Goal: Information Seeking & Learning: Learn about a topic

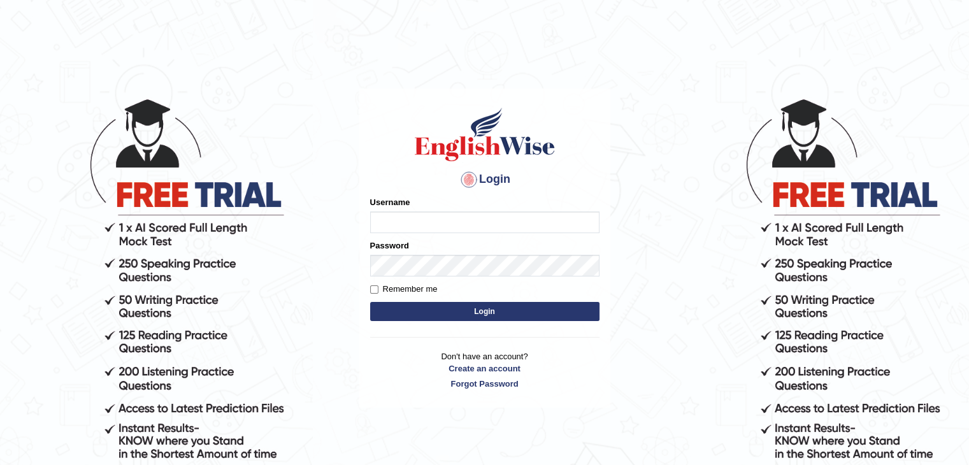
drag, startPoint x: 0, startPoint y: 0, endPoint x: 566, endPoint y: 231, distance: 611.4
click at [566, 231] on input "Username" at bounding box center [484, 223] width 229 height 22
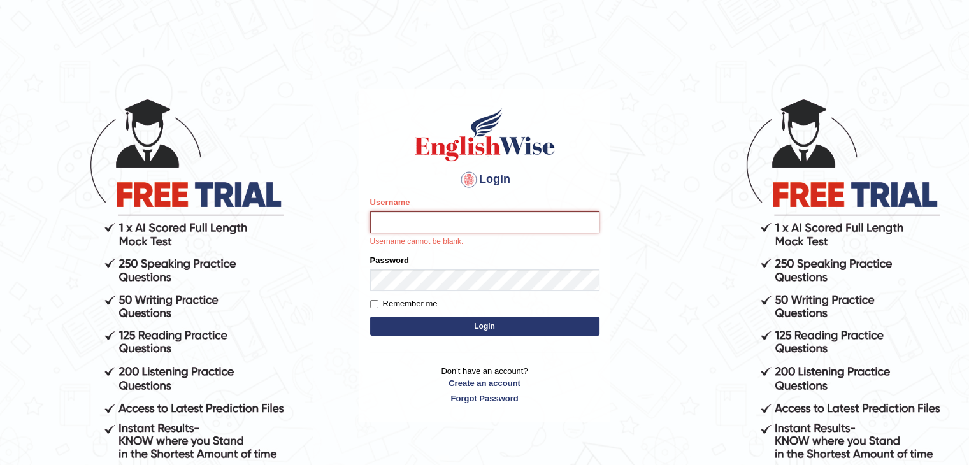
type input "Subashrubi"
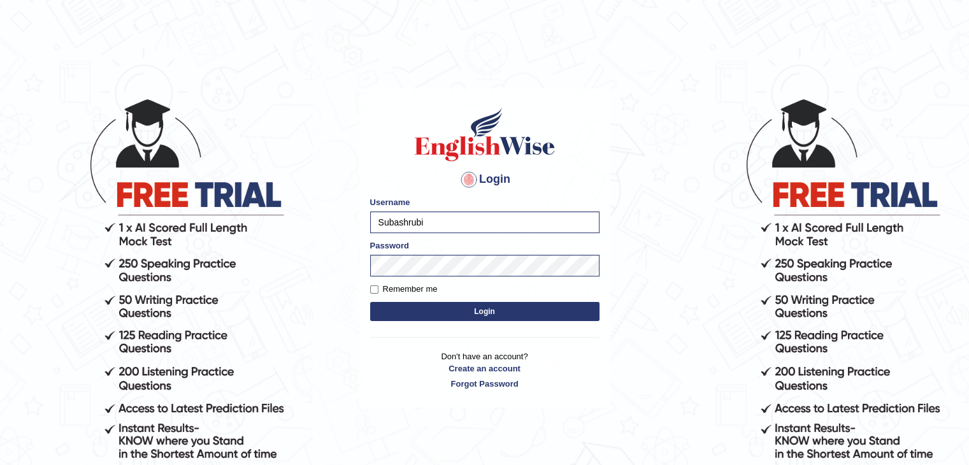
click at [370, 302] on button "Login" at bounding box center [484, 311] width 229 height 19
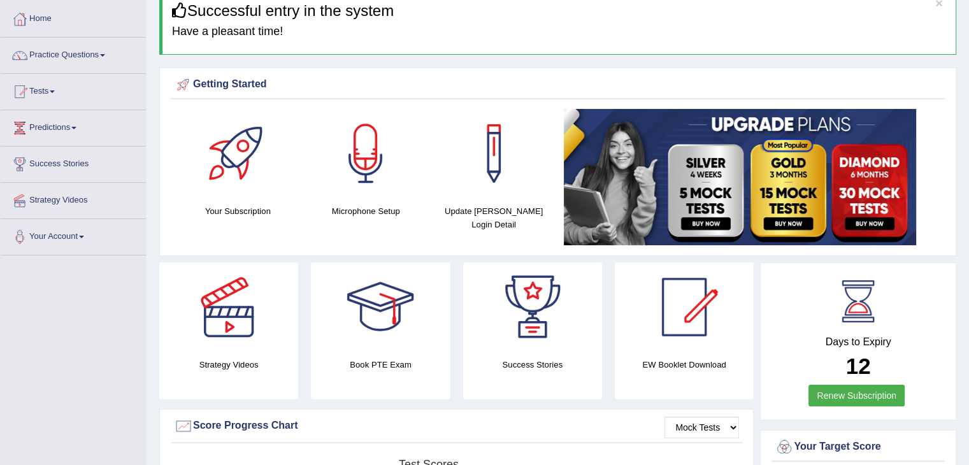
scroll to position [43, 0]
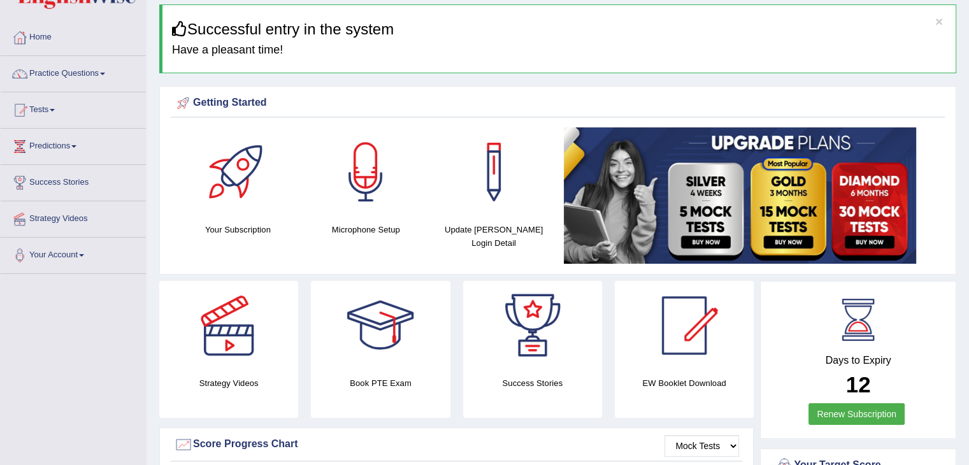
click at [68, 56] on link "Practice Questions" at bounding box center [73, 72] width 145 height 32
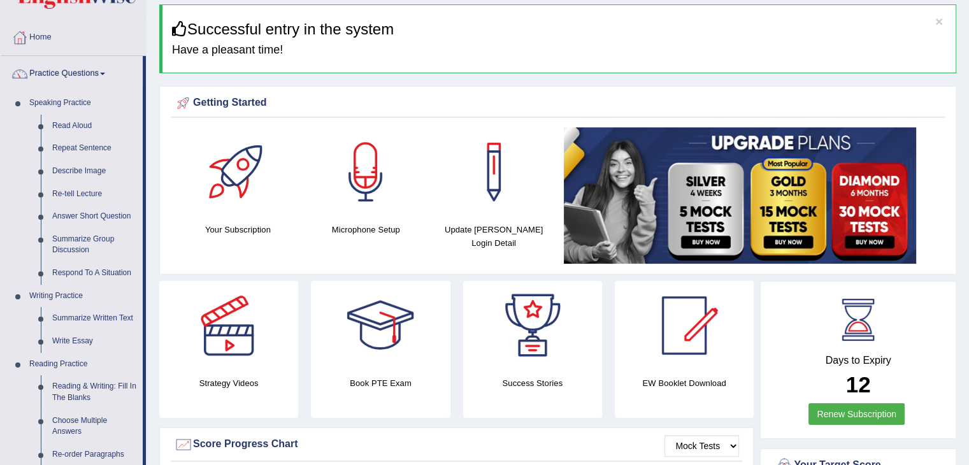
click at [71, 65] on link "Practice Questions" at bounding box center [72, 72] width 142 height 32
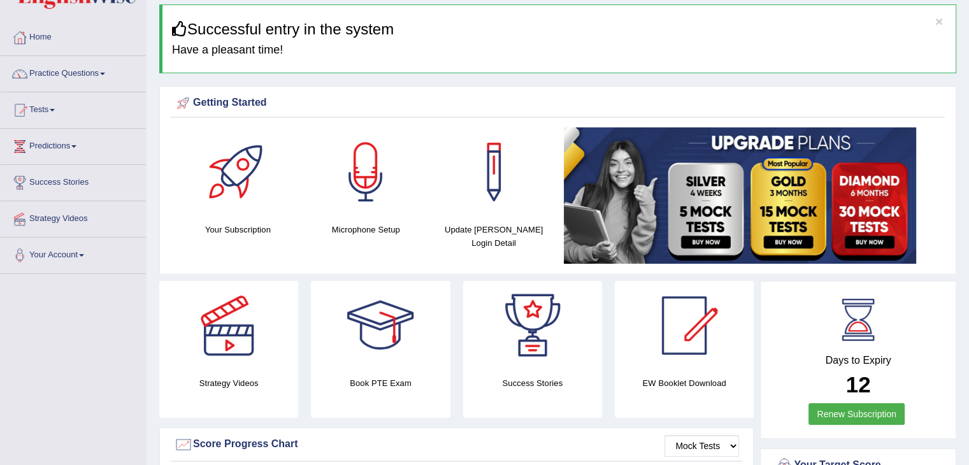
click at [71, 65] on link "Practice Questions" at bounding box center [73, 72] width 145 height 32
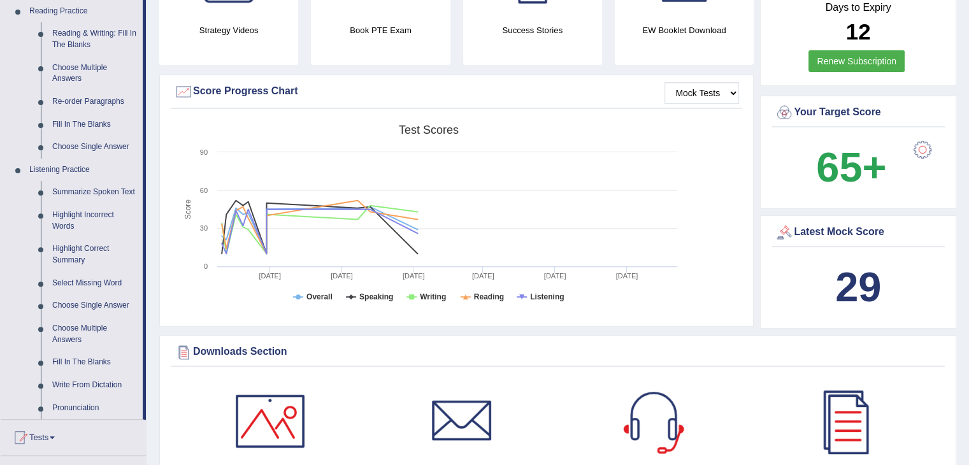
scroll to position [401, 0]
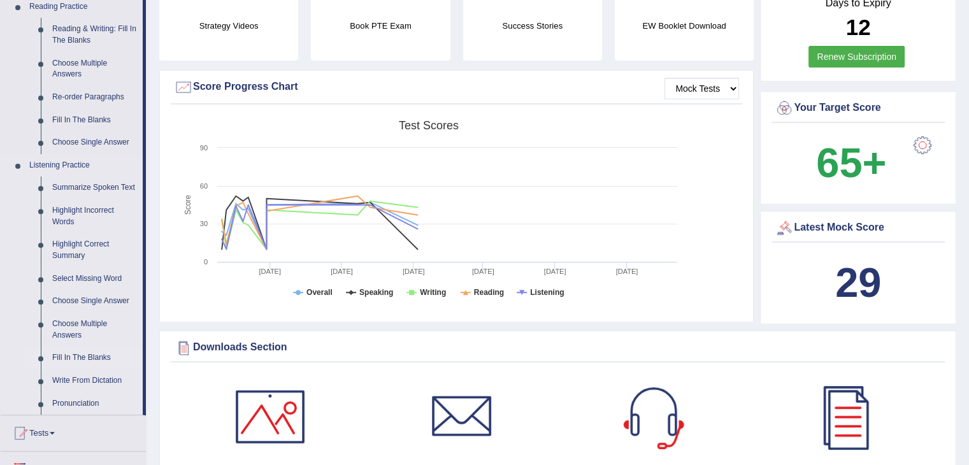
click at [87, 351] on link "Fill In The Blanks" at bounding box center [95, 358] width 96 height 23
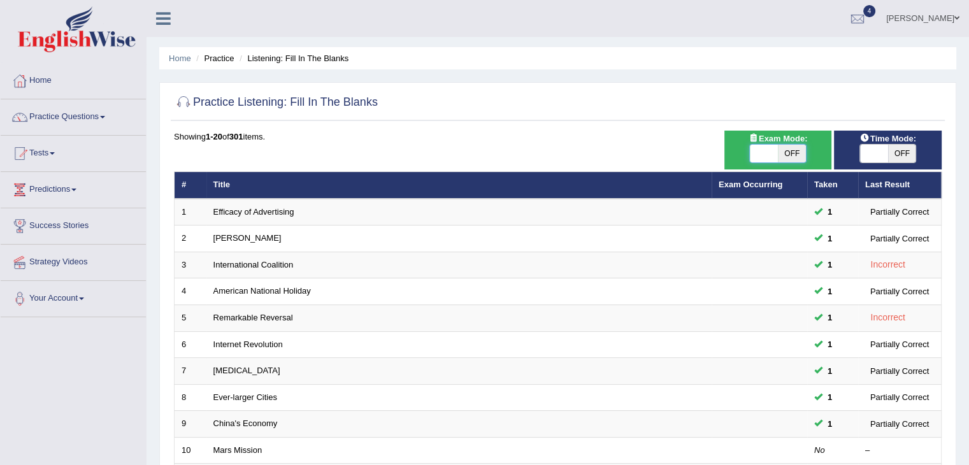
click at [752, 154] on span at bounding box center [764, 154] width 28 height 18
click at [752, 150] on span at bounding box center [764, 154] width 28 height 18
checkbox input "true"
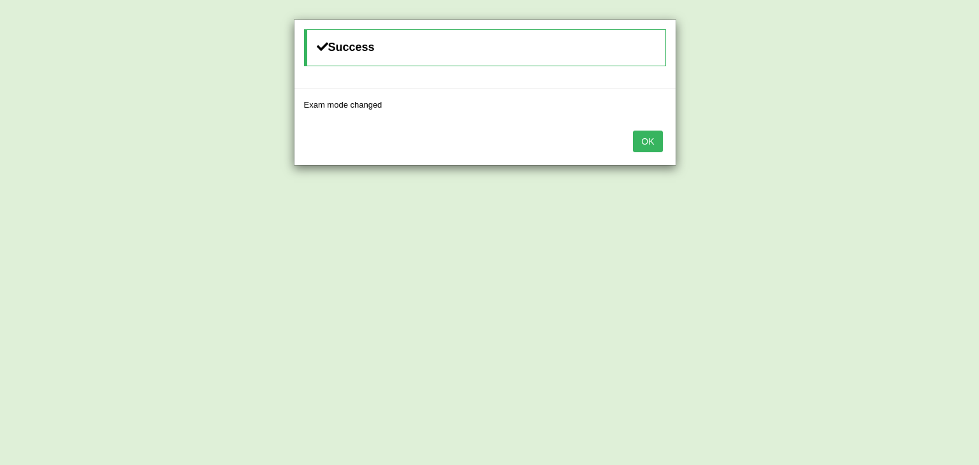
click at [653, 140] on button "OK" at bounding box center [647, 142] width 29 height 22
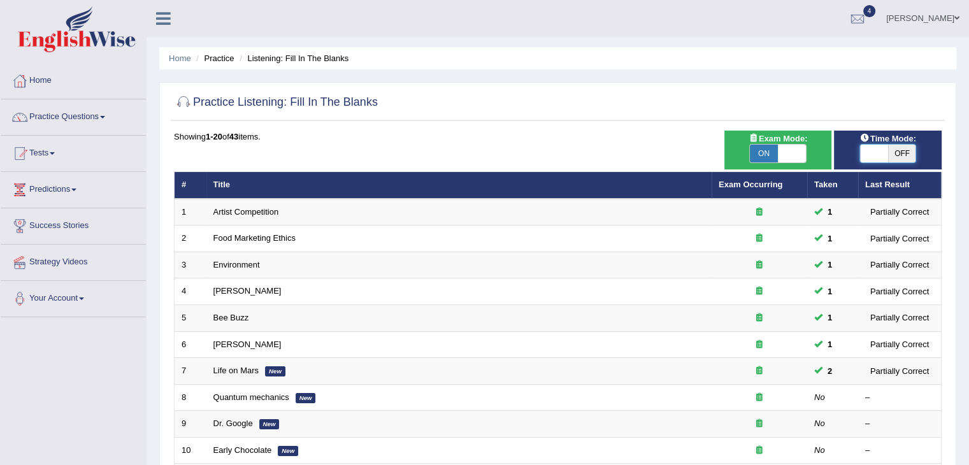
click at [873, 145] on span at bounding box center [874, 154] width 28 height 18
checkbox input "true"
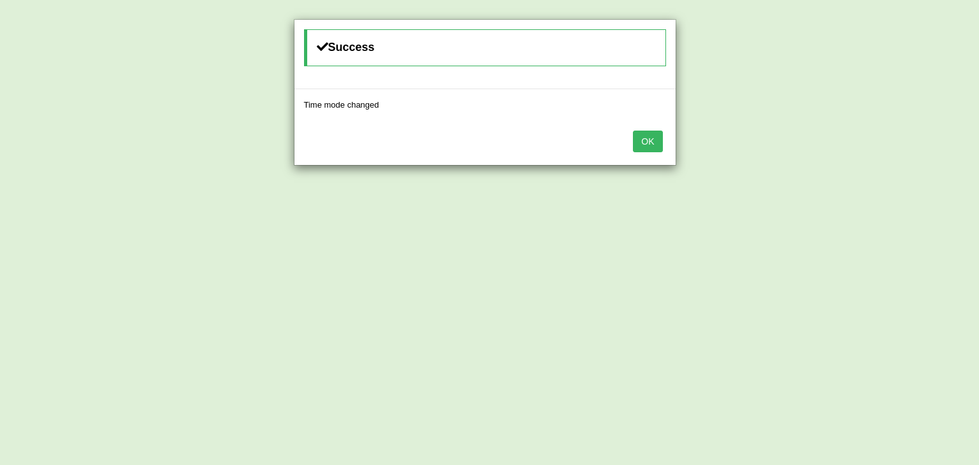
click at [654, 143] on button "OK" at bounding box center [647, 142] width 29 height 22
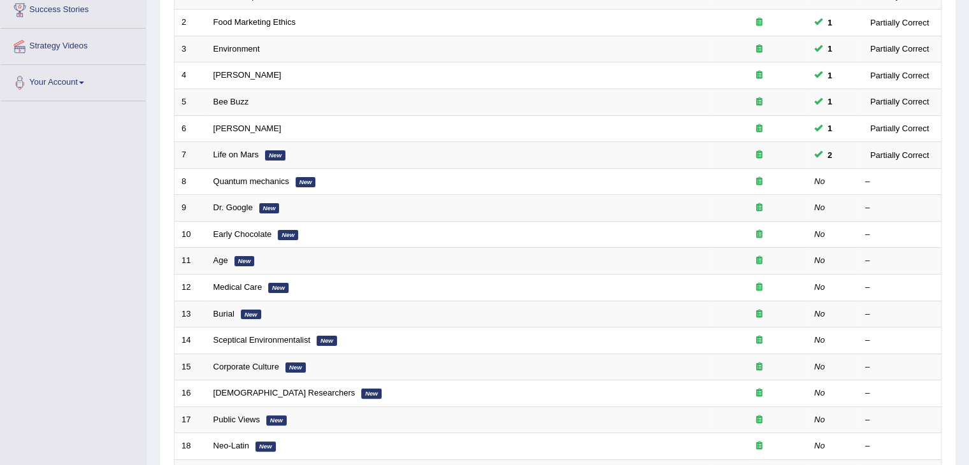
scroll to position [217, 0]
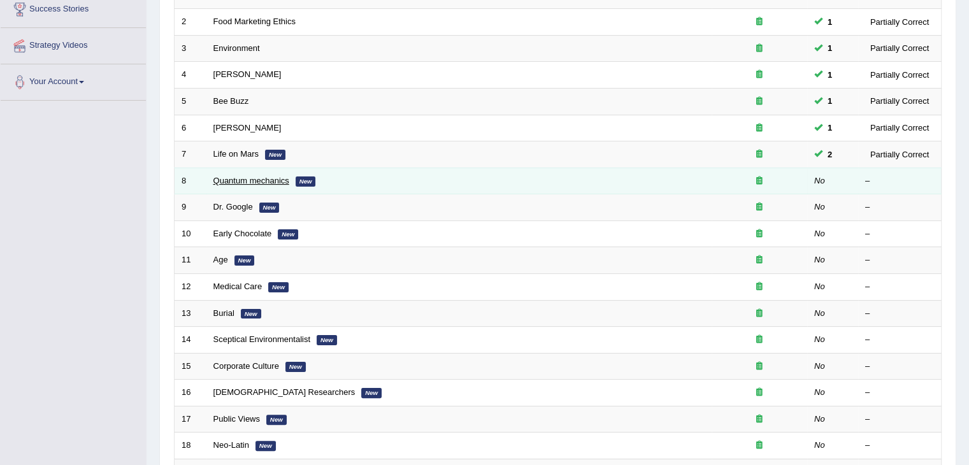
click at [224, 182] on link "Quantum mechanics" at bounding box center [252, 181] width 76 height 10
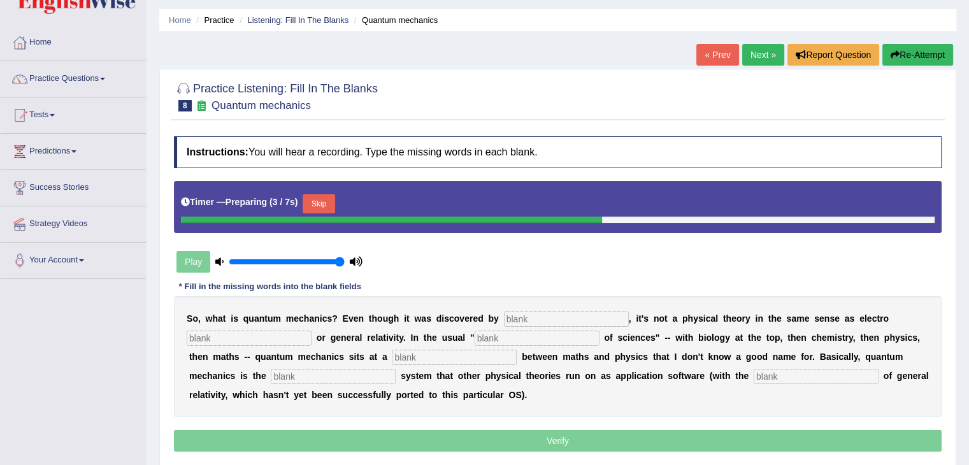
scroll to position [42, 0]
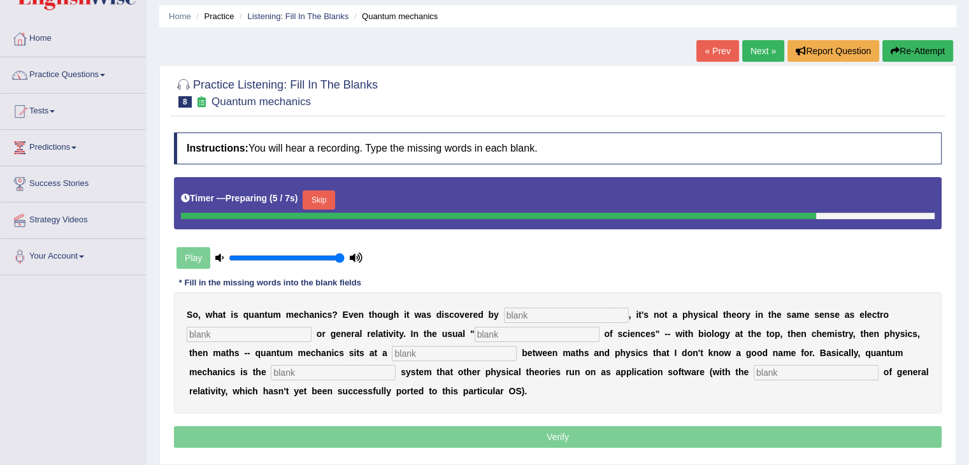
click at [565, 316] on input "text" at bounding box center [566, 315] width 125 height 15
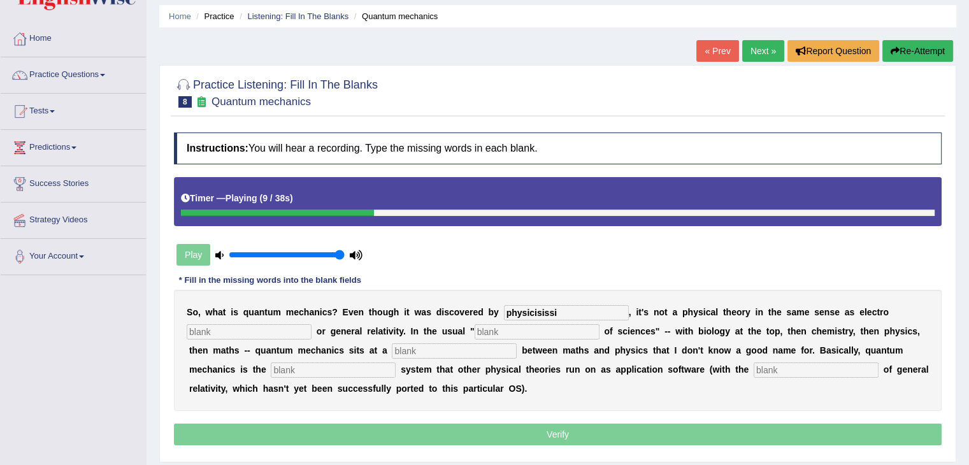
type input "physicisissi"
type input "magnatigimns"
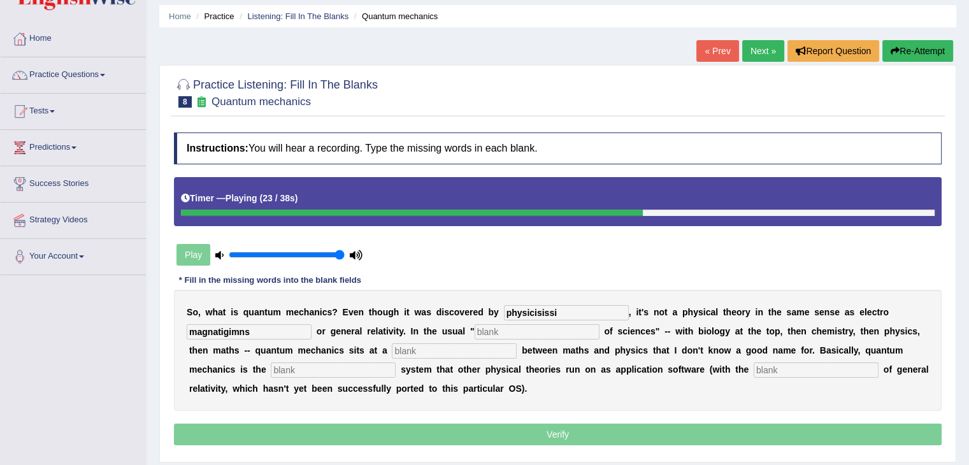
click at [494, 355] on input "text" at bounding box center [454, 351] width 125 height 15
type input "s"
type input "eeat"
click at [506, 319] on div "S o , w h a t i s q u a n t u m m e c h a n i c s ? E v e n t h o u g h i t w a…" at bounding box center [558, 350] width 768 height 121
click at [344, 372] on input "text" at bounding box center [333, 370] width 125 height 15
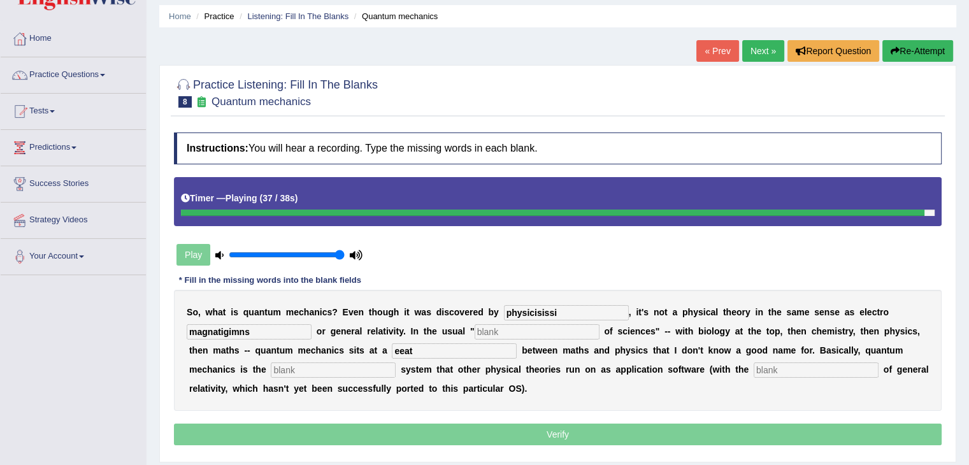
click at [898, 68] on div "Practice Listening: Fill In The Blanks 8 Quantum mechanics Instructions: You wi…" at bounding box center [557, 263] width 797 height 397
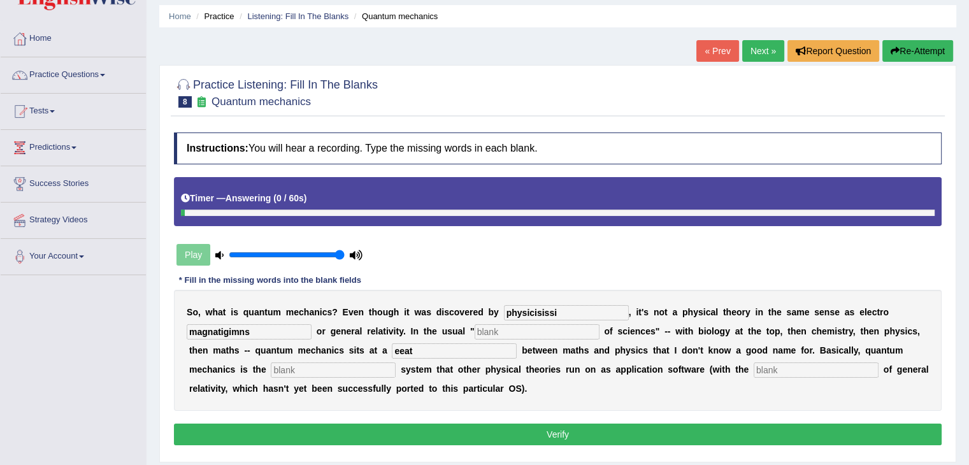
click at [898, 48] on button "Re-Attempt" at bounding box center [918, 51] width 71 height 22
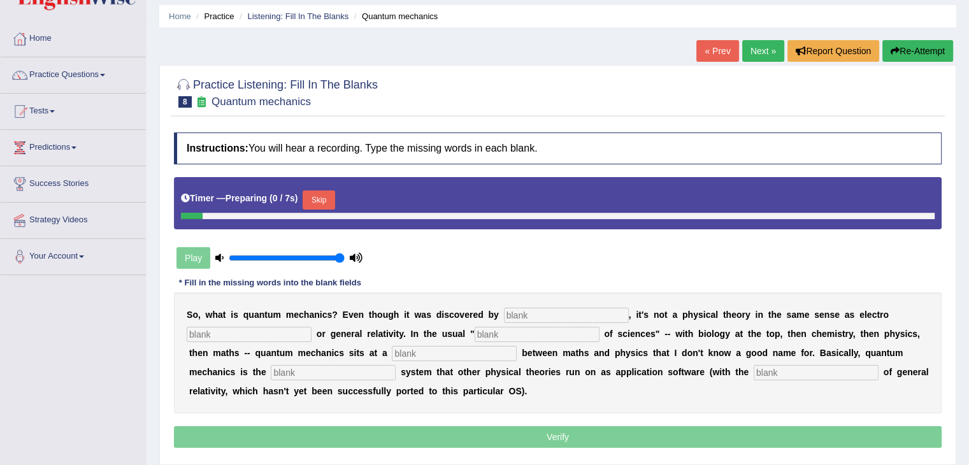
scroll to position [42, 0]
click at [511, 308] on input "text" at bounding box center [566, 315] width 125 height 15
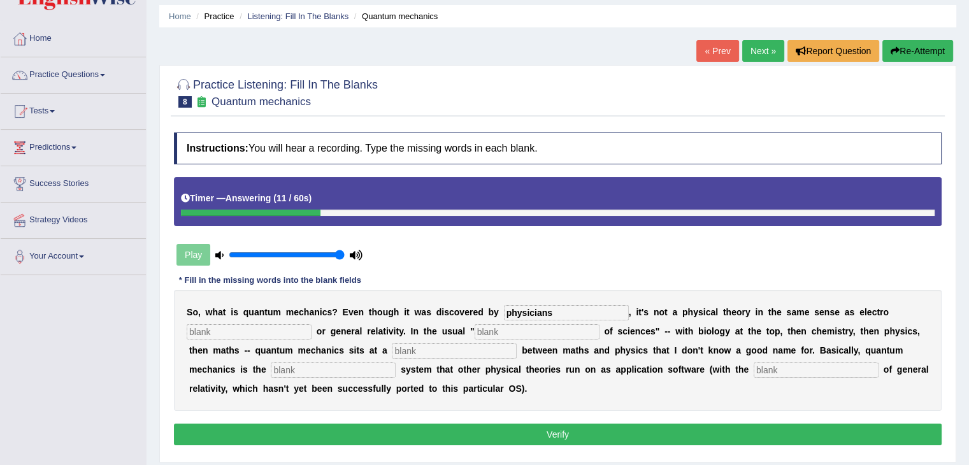
type input "physicians"
type input "magnitisism"
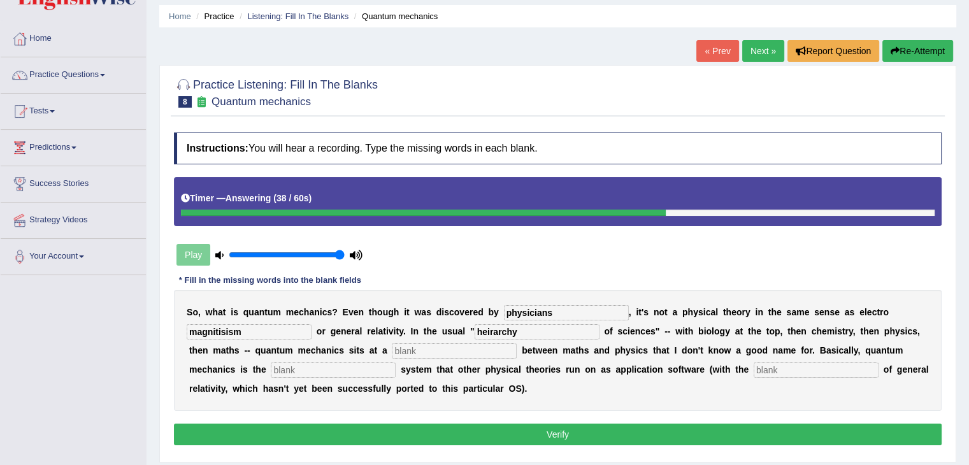
type input "heirarchy"
type input "level"
type input "operating"
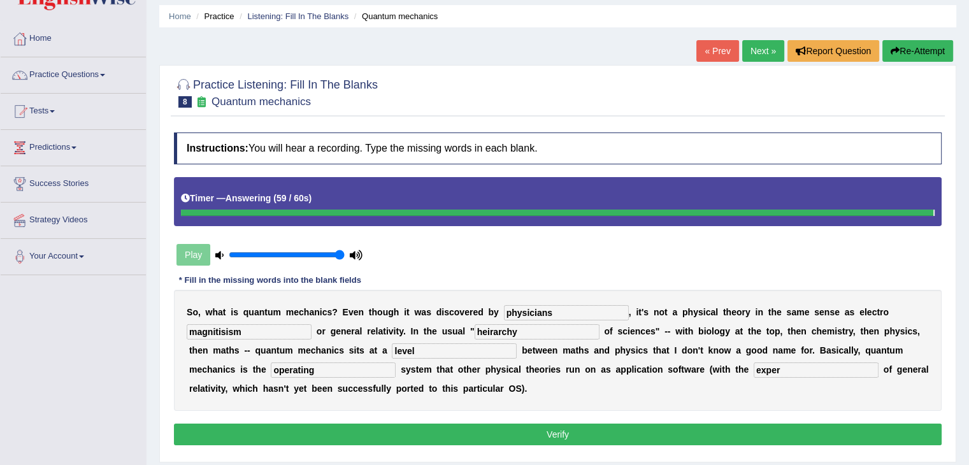
type input "exper"
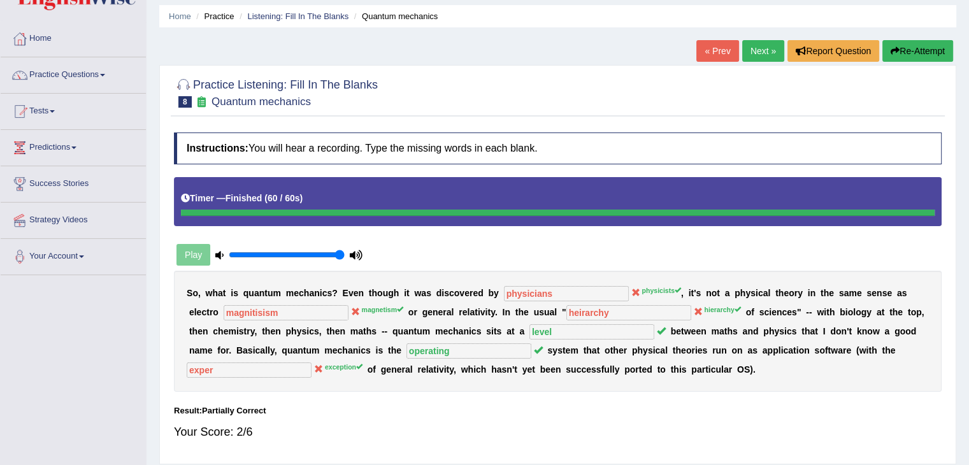
click at [755, 46] on link "Next »" at bounding box center [764, 51] width 42 height 22
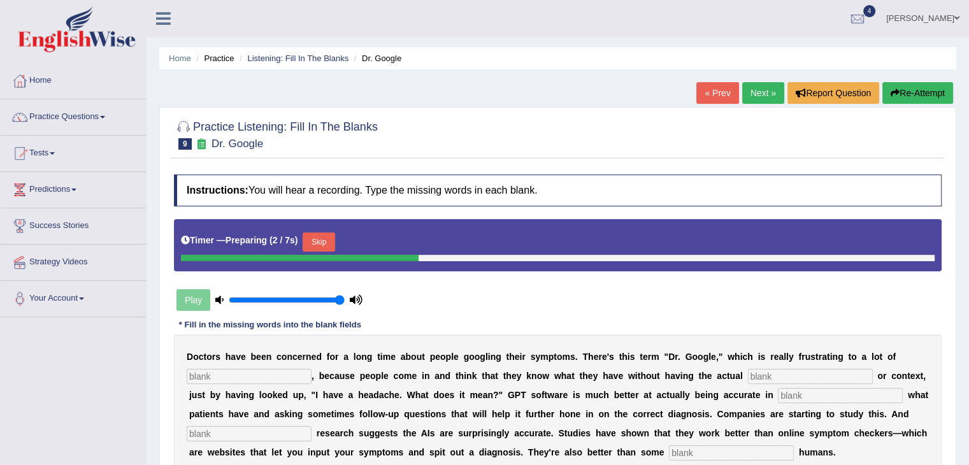
click at [750, 96] on link "Next »" at bounding box center [764, 93] width 42 height 22
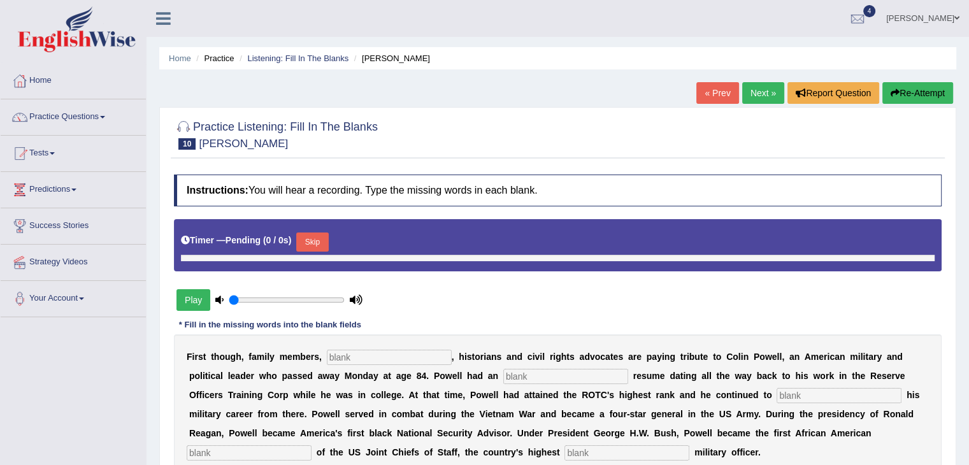
type input "1"
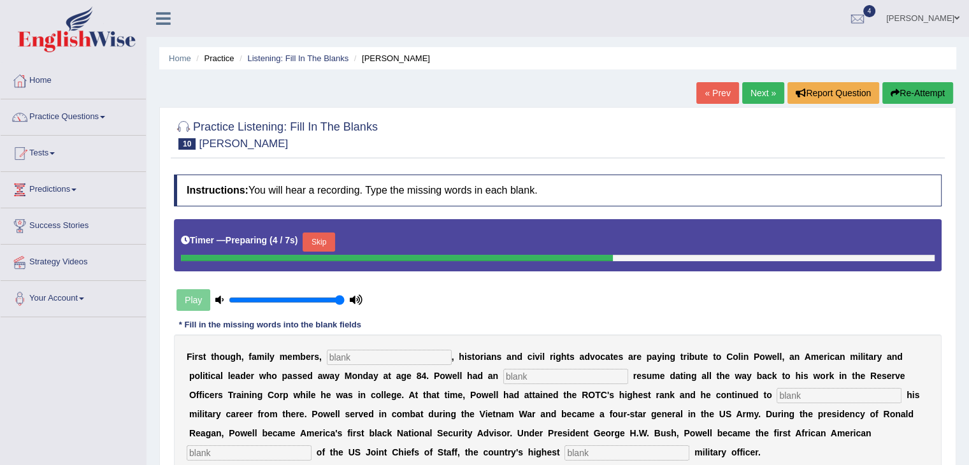
click at [754, 90] on link "Next »" at bounding box center [764, 93] width 42 height 22
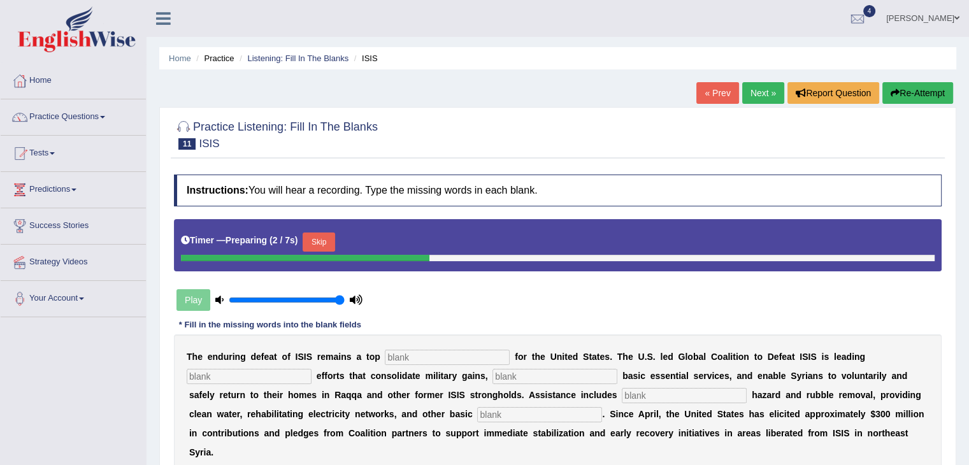
click at [413, 358] on input "text" at bounding box center [447, 357] width 125 height 15
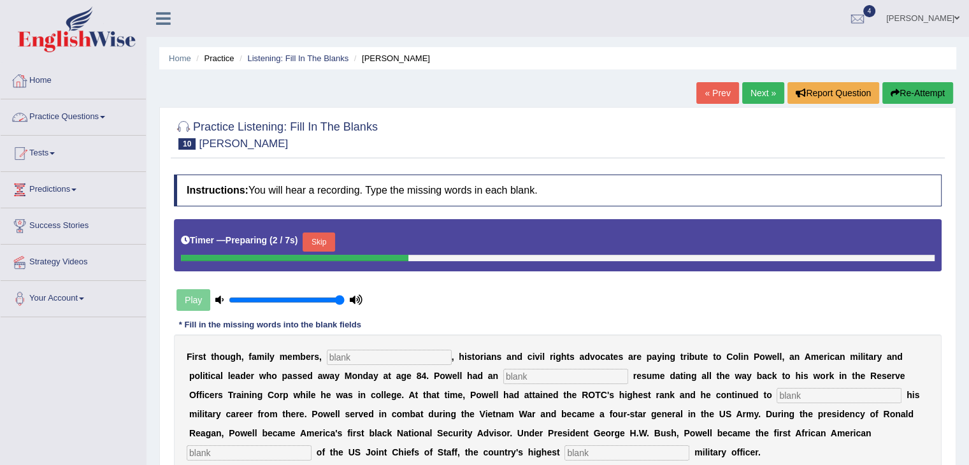
click at [55, 124] on link "Practice Questions" at bounding box center [73, 115] width 145 height 32
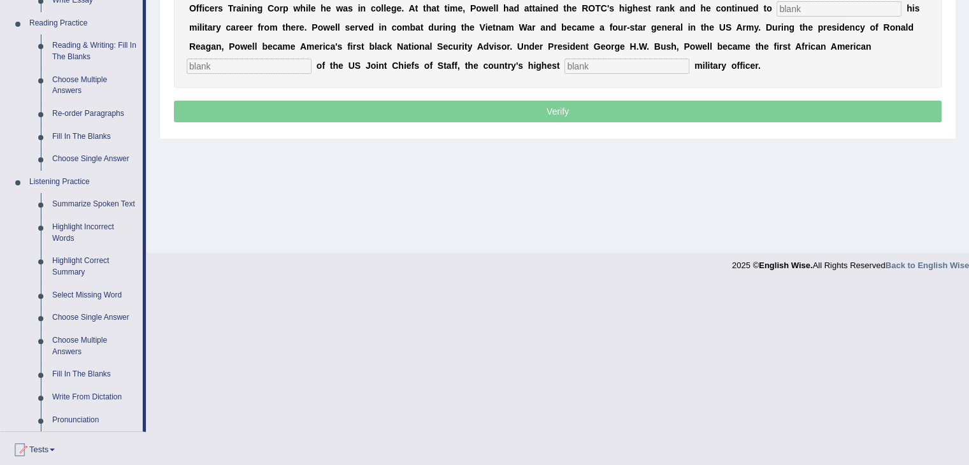
scroll to position [389, 0]
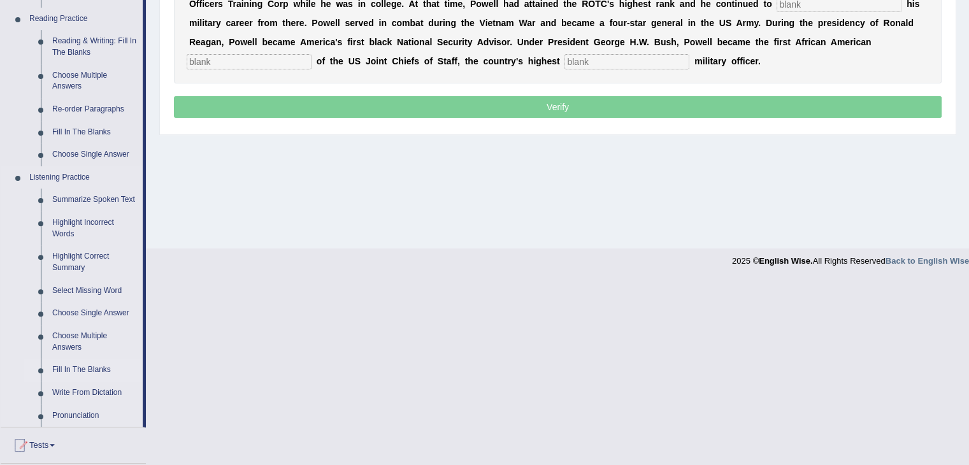
click at [82, 367] on link "Fill In The Blanks" at bounding box center [95, 370] width 96 height 23
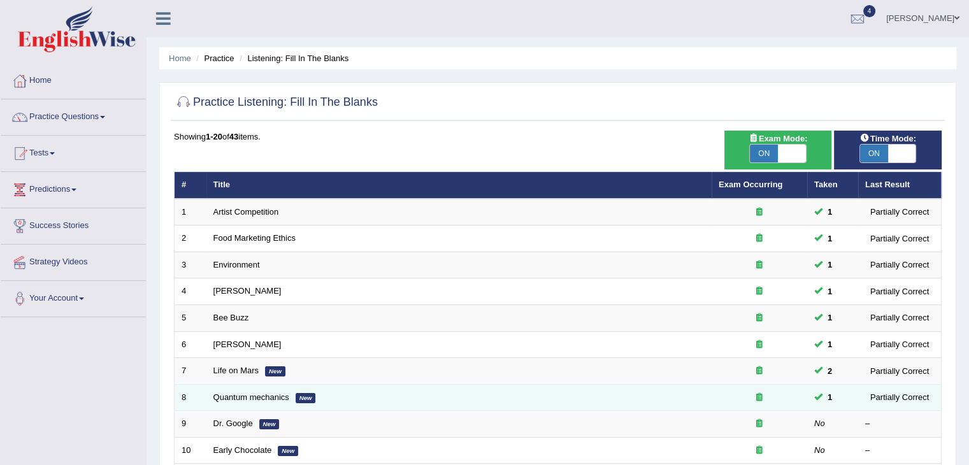
click at [236, 390] on td "Quantum mechanics New" at bounding box center [459, 397] width 505 height 27
click at [236, 403] on td "Quantum mechanics New" at bounding box center [459, 397] width 505 height 27
click at [233, 400] on td "Quantum mechanics New" at bounding box center [459, 397] width 505 height 27
click at [230, 393] on link "Quantum mechanics" at bounding box center [252, 398] width 76 height 10
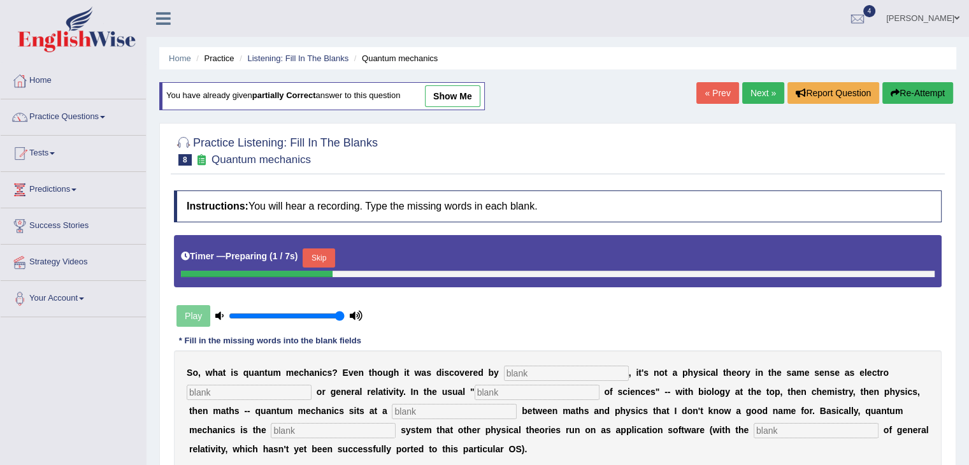
click at [530, 360] on div "S o , w h a t i s q u a n t u m m e c h a n i c s ? E v e n t h o u g h i t w a…" at bounding box center [558, 411] width 768 height 121
click at [532, 367] on input "text" at bounding box center [566, 373] width 125 height 15
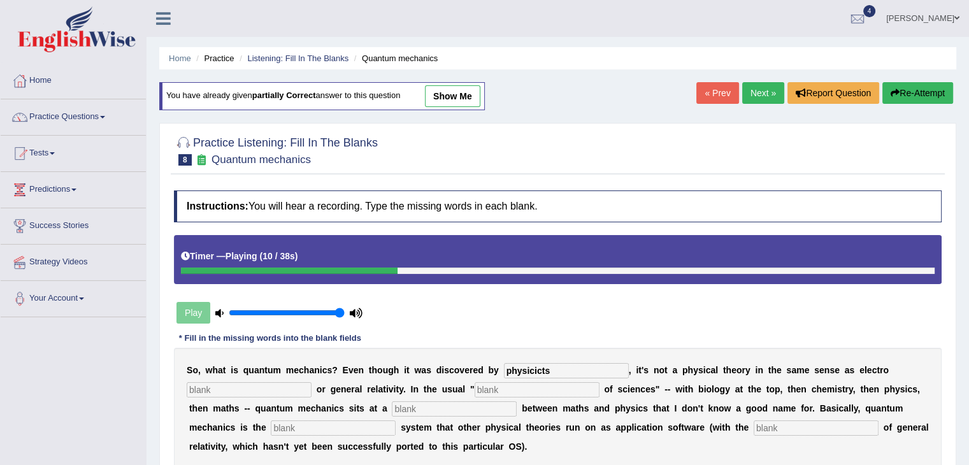
type input "physicicts"
type input "magnitism"
click at [434, 406] on input "text" at bounding box center [454, 409] width 125 height 15
type input "level"
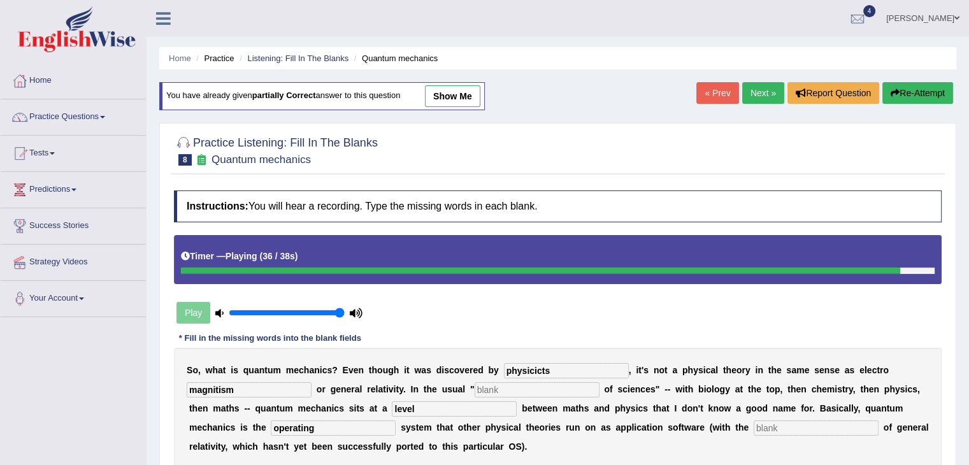
type input "operating"
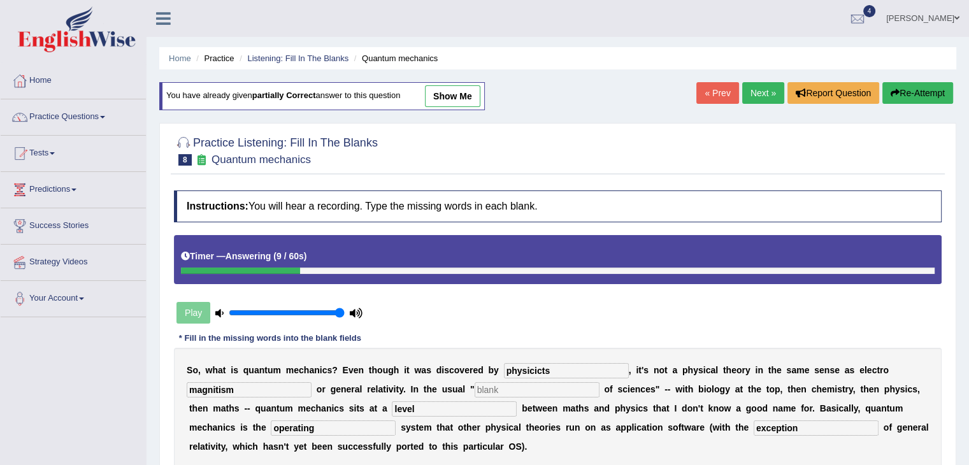
type input "exception"
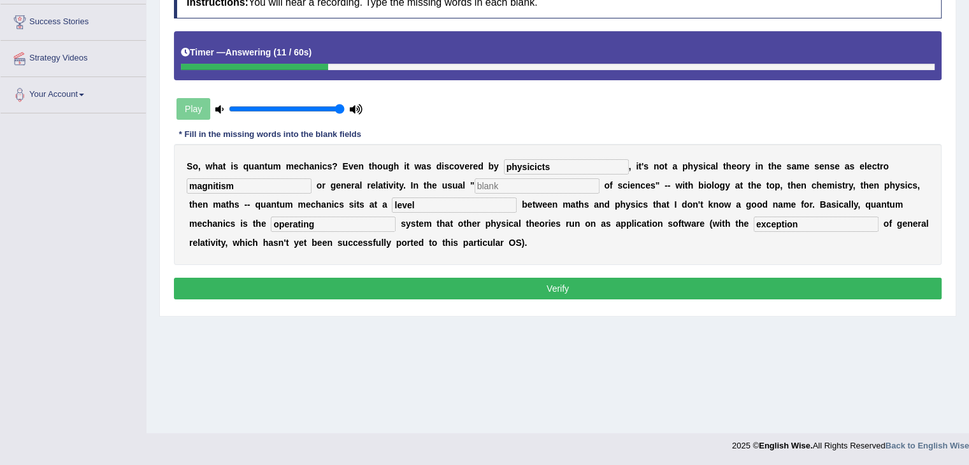
click at [512, 187] on input "text" at bounding box center [537, 185] width 125 height 15
type input "hierachy"
click at [561, 166] on input "physicicts" at bounding box center [566, 166] width 125 height 15
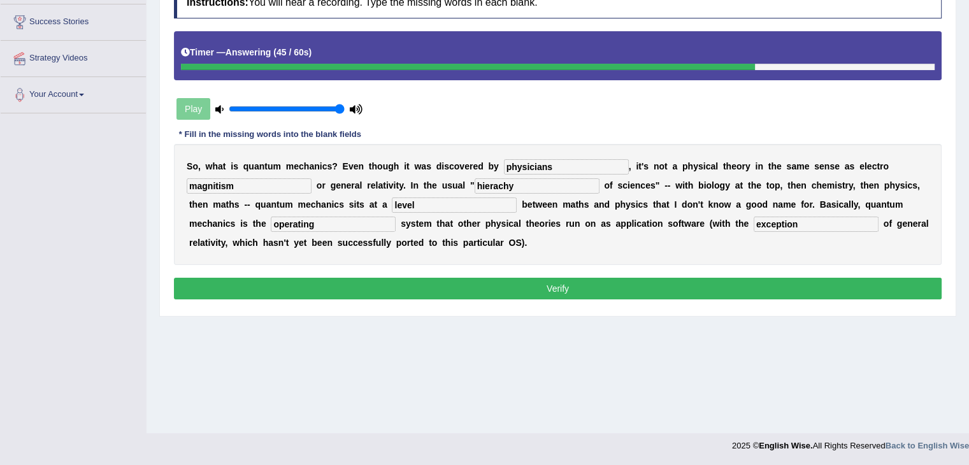
type input "physicians"
drag, startPoint x: 808, startPoint y: 219, endPoint x: 668, endPoint y: 235, distance: 140.4
click at [668, 235] on div "S o , w h a t i s q u a n t u m m e c h a n i c s ? E v e n t h o u g h i t w a…" at bounding box center [558, 204] width 768 height 121
click input "ecpection"
type input "expection"
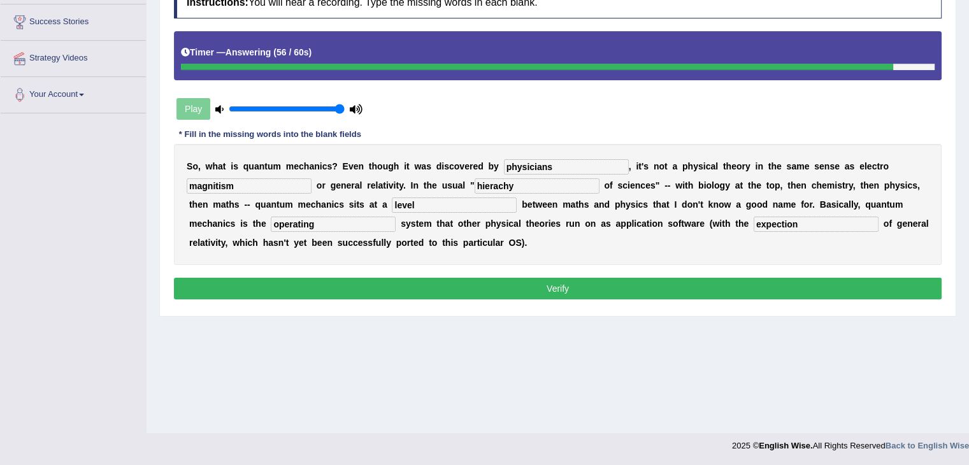
click button "Verify"
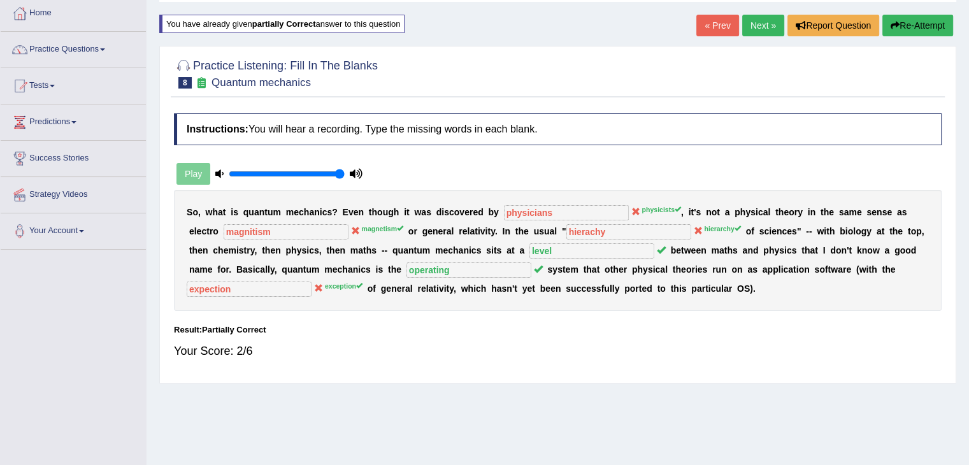
scroll to position [63, 0]
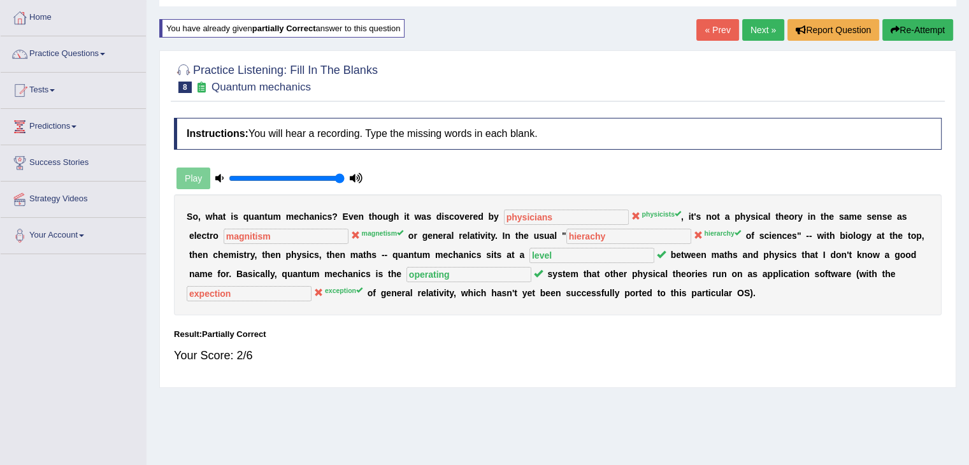
click button "Re-Attempt"
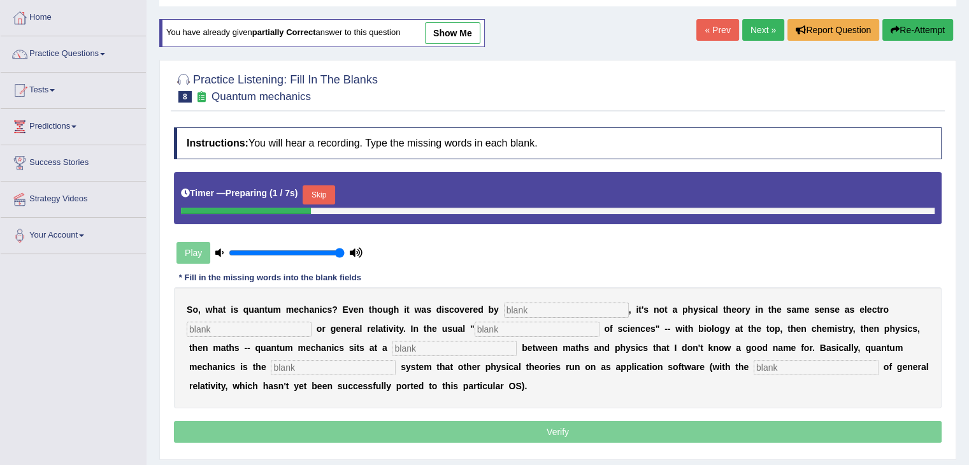
click at [533, 308] on input "text" at bounding box center [566, 310] width 125 height 15
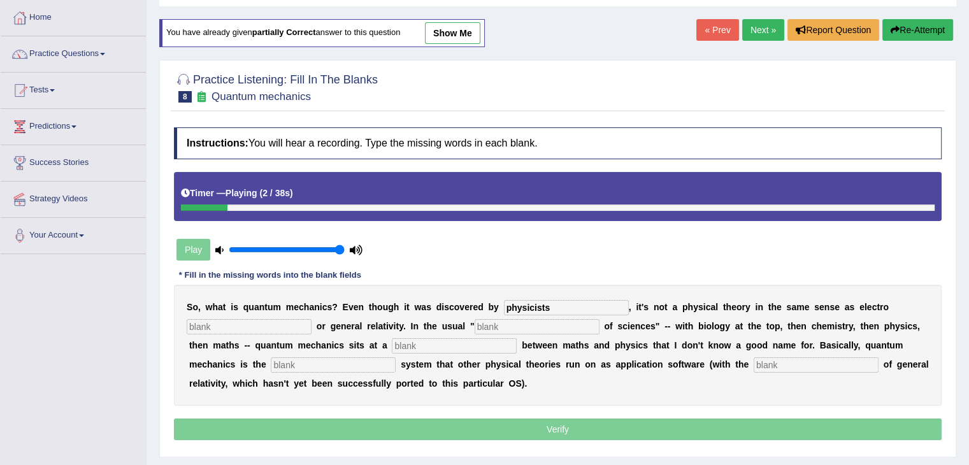
type input "physicists"
click at [288, 324] on input "text" at bounding box center [249, 326] width 125 height 15
click at [214, 321] on input "magnitism" at bounding box center [249, 326] width 125 height 15
type input "magnotism"
click at [526, 322] on input "text" at bounding box center [537, 326] width 125 height 15
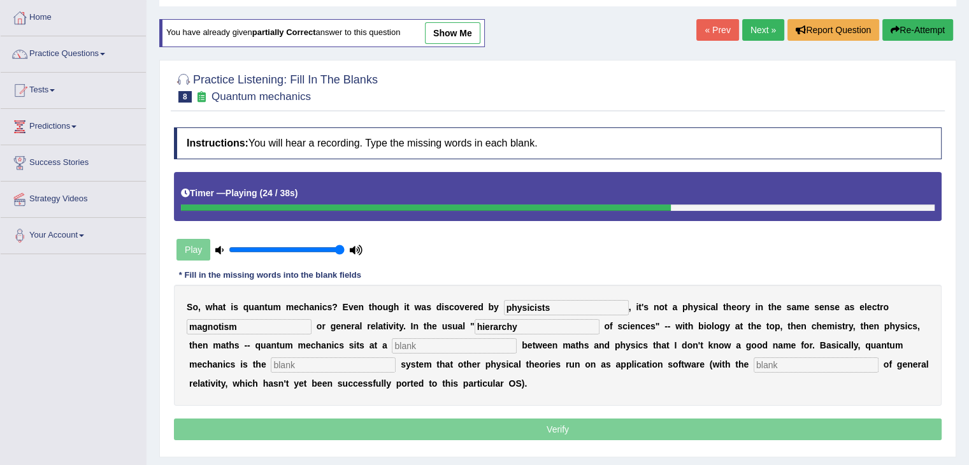
type input "hierarchy"
click at [475, 343] on input "text" at bounding box center [454, 345] width 125 height 15
type input "level"
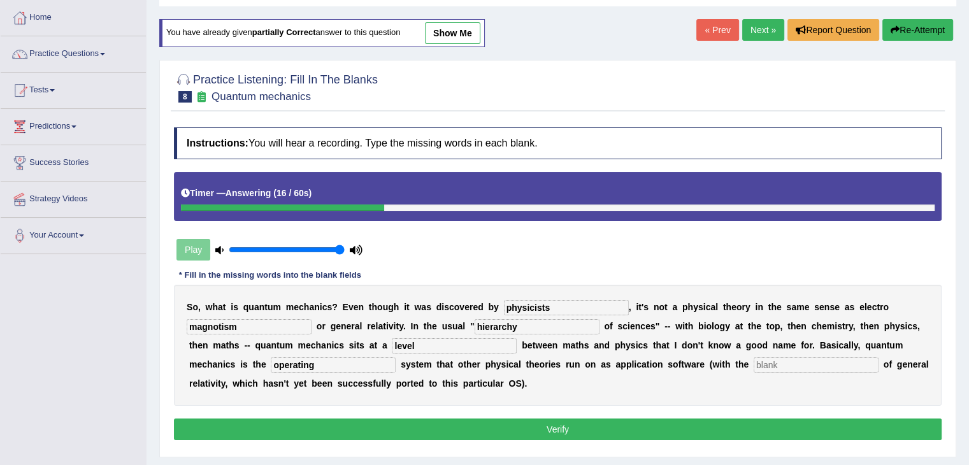
type input "operating"
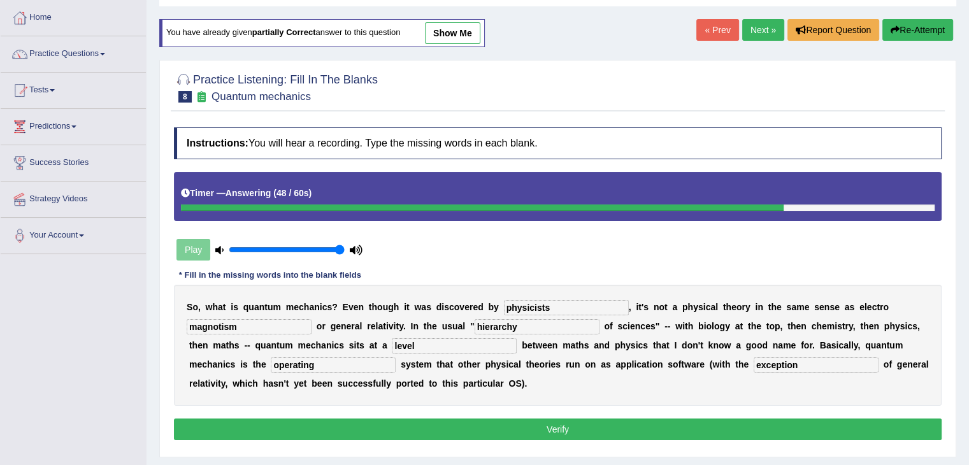
type input "exception"
click at [216, 323] on input "magnotism" at bounding box center [249, 326] width 125 height 15
type input "magnetism"
click at [467, 436] on button "Verify" at bounding box center [558, 430] width 768 height 22
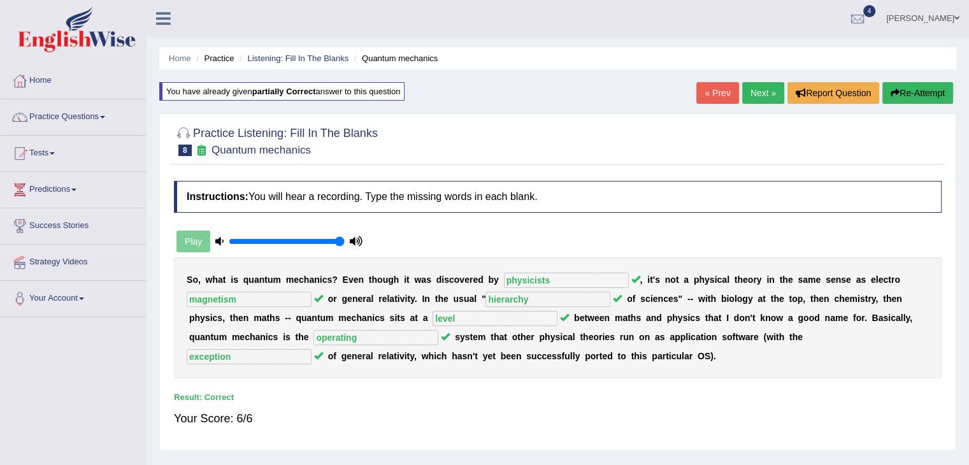
click at [750, 89] on link "Next »" at bounding box center [764, 93] width 42 height 22
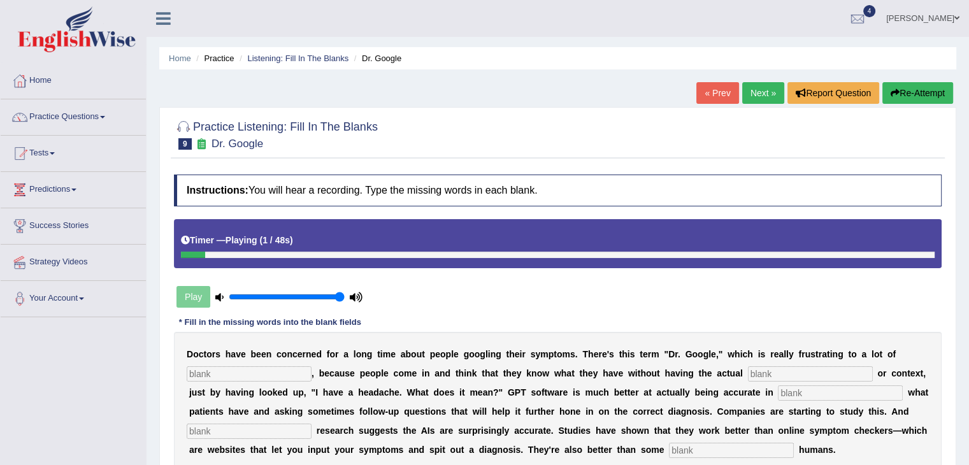
click at [255, 372] on input "text" at bounding box center [249, 373] width 125 height 15
type input "physicients"
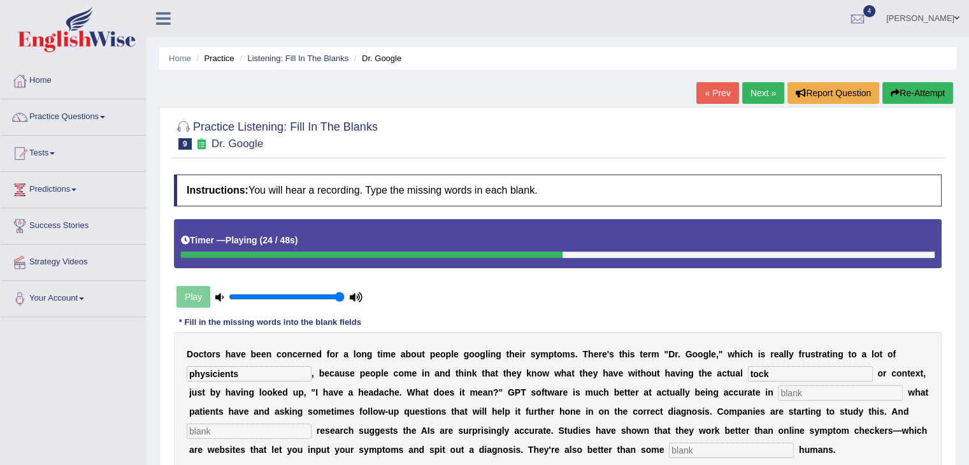
type input "tock"
click at [900, 91] on button "Re-Attempt" at bounding box center [918, 93] width 71 height 22
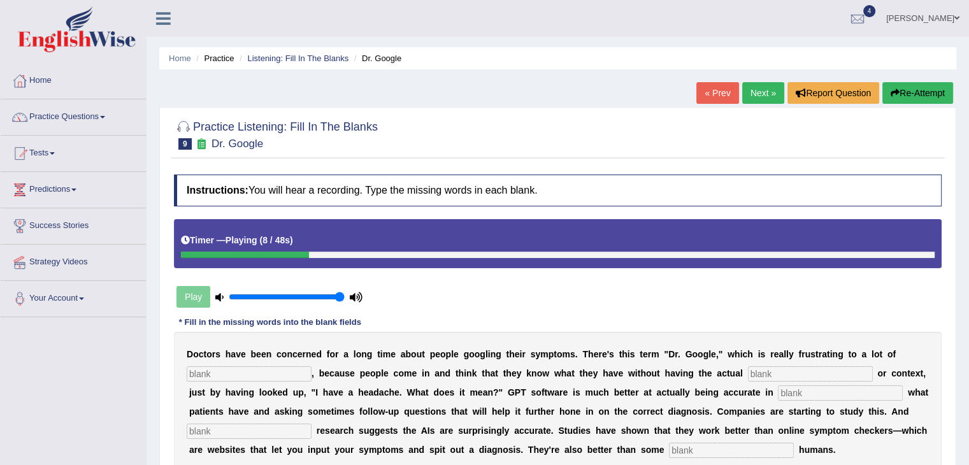
click at [293, 371] on input "text" at bounding box center [249, 373] width 125 height 15
click at [786, 370] on input "text" at bounding box center [810, 373] width 125 height 15
type input "expertise"
click at [792, 390] on input "text" at bounding box center [840, 393] width 125 height 15
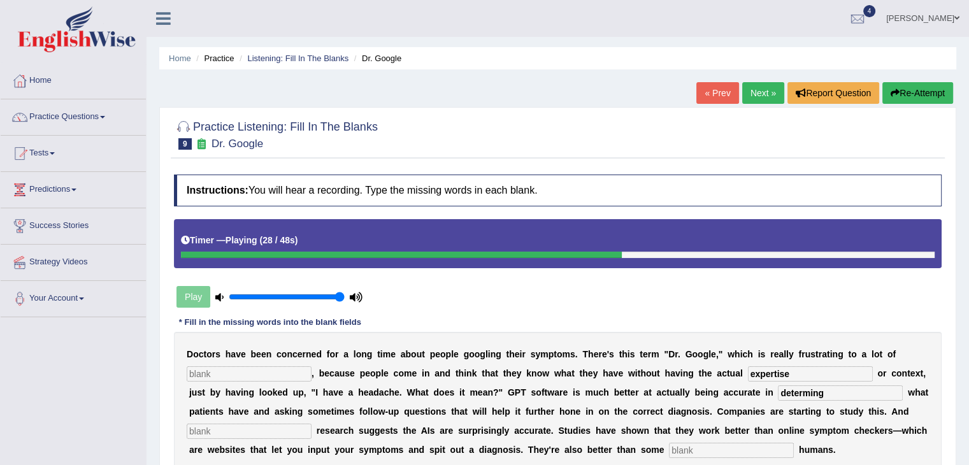
type input "determing"
type input "peliminery"
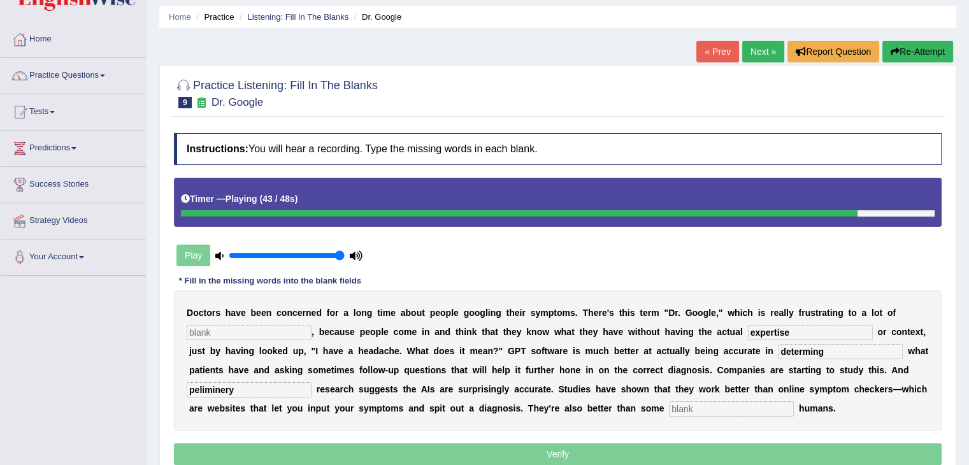
scroll to position [43, 0]
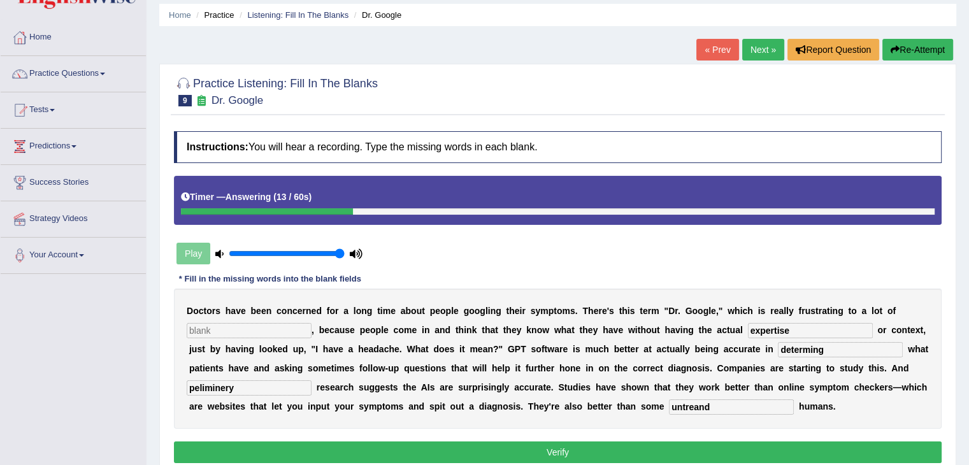
type input "untreand"
click at [261, 323] on input "text" at bounding box center [249, 330] width 125 height 15
type input "physicians"
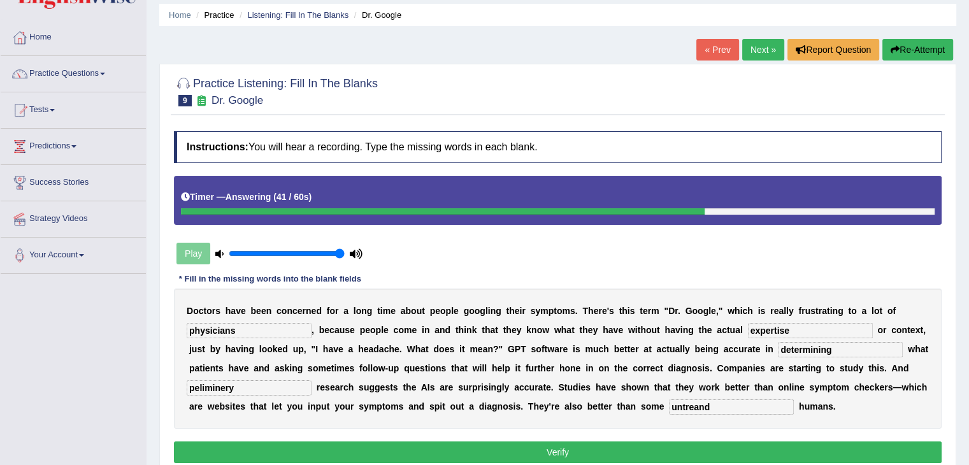
type input "determining"
type input "l"
type input "plimenary"
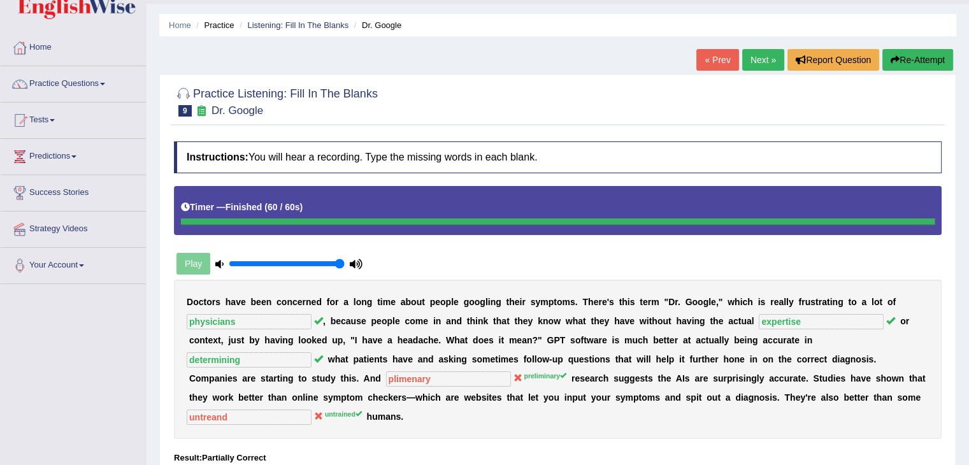
scroll to position [29, 0]
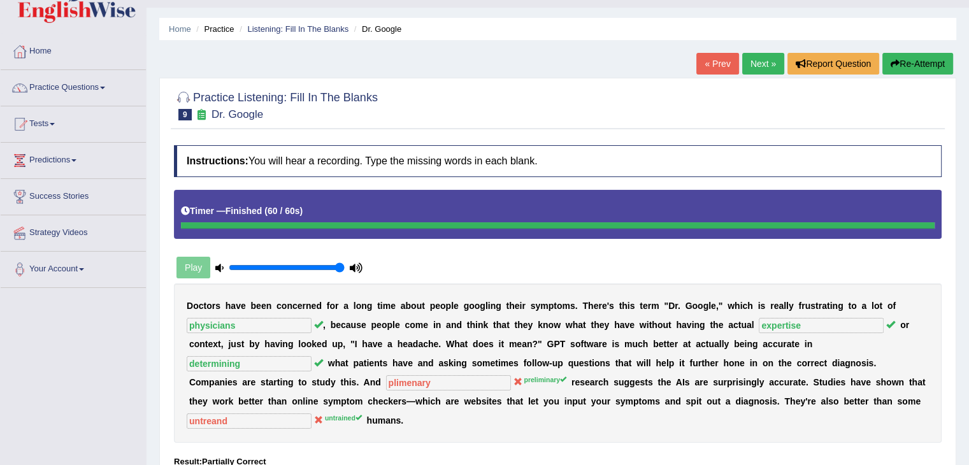
click at [762, 63] on link "Next »" at bounding box center [764, 64] width 42 height 22
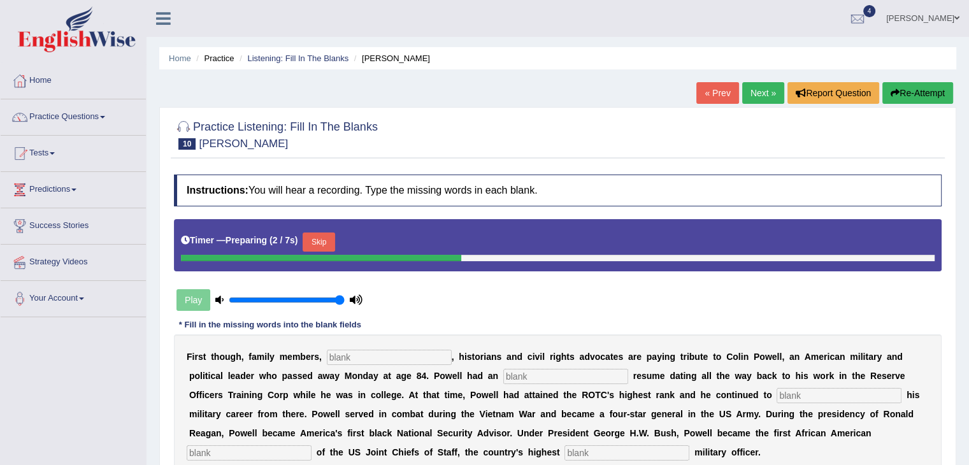
click at [367, 361] on input "text" at bounding box center [389, 357] width 125 height 15
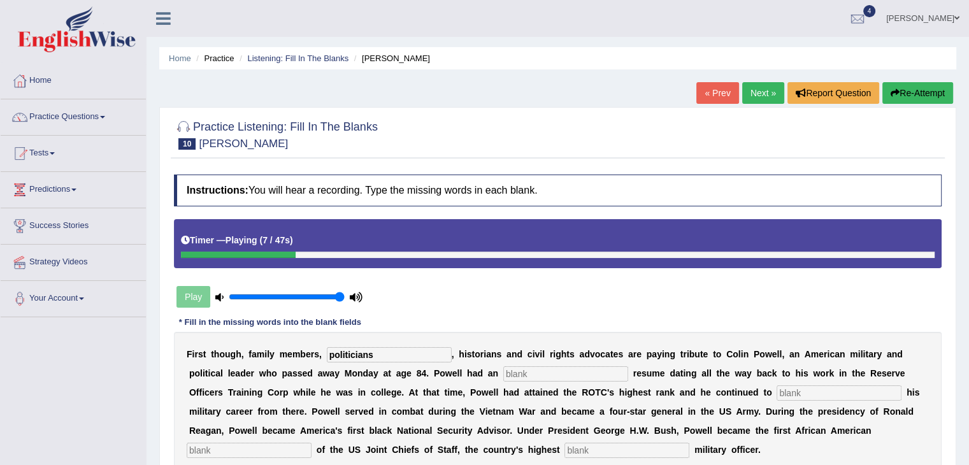
type input "politicians"
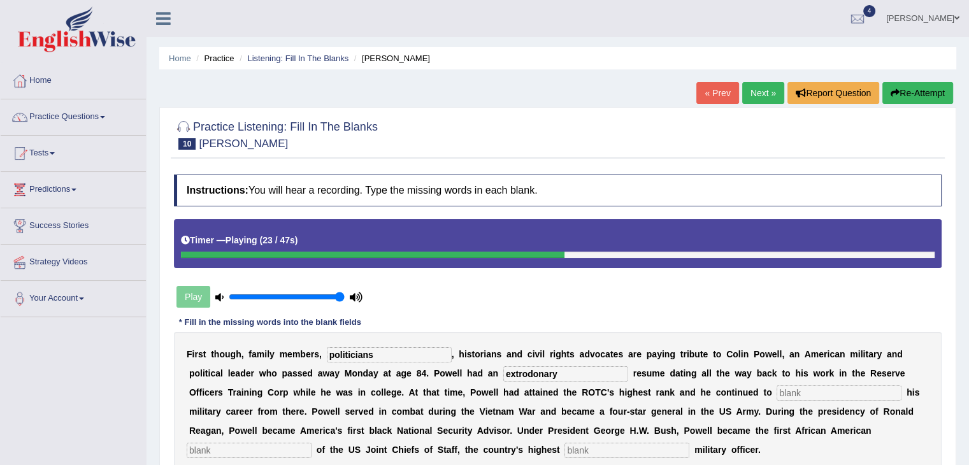
type input "extrodonary"
type input "advance"
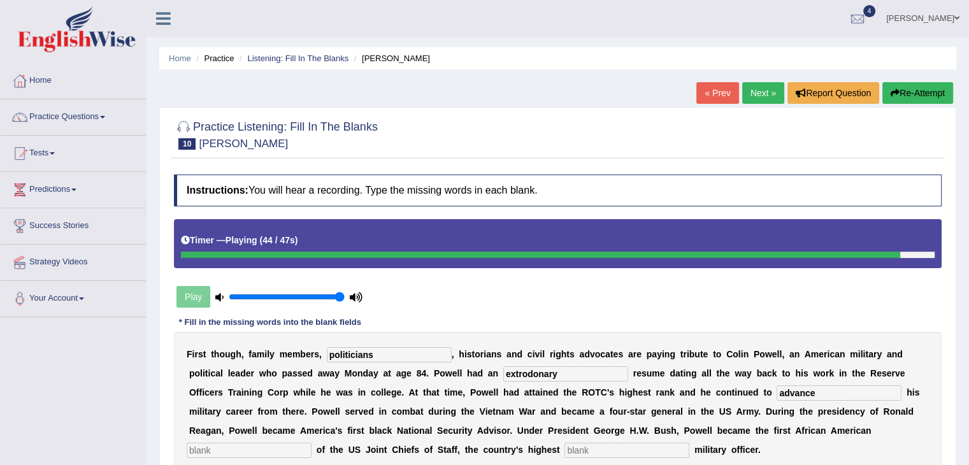
click at [221, 450] on input "text" at bounding box center [249, 450] width 125 height 15
type input "h"
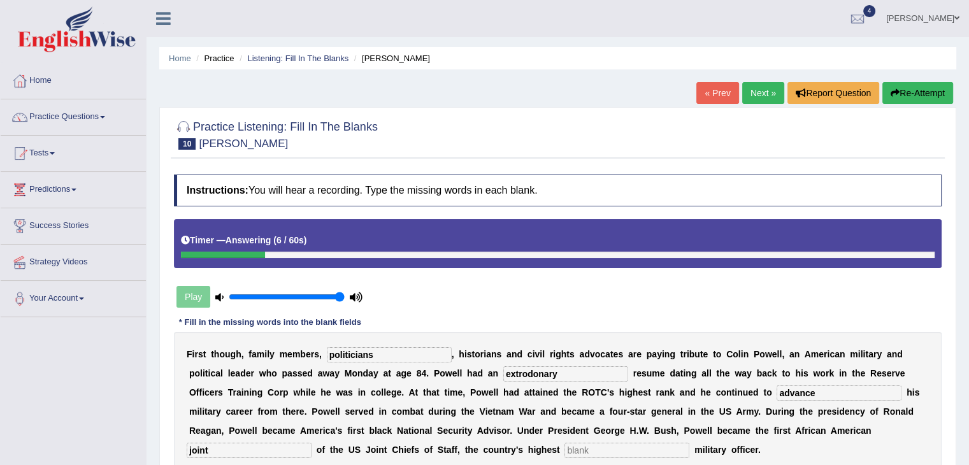
type input "joint"
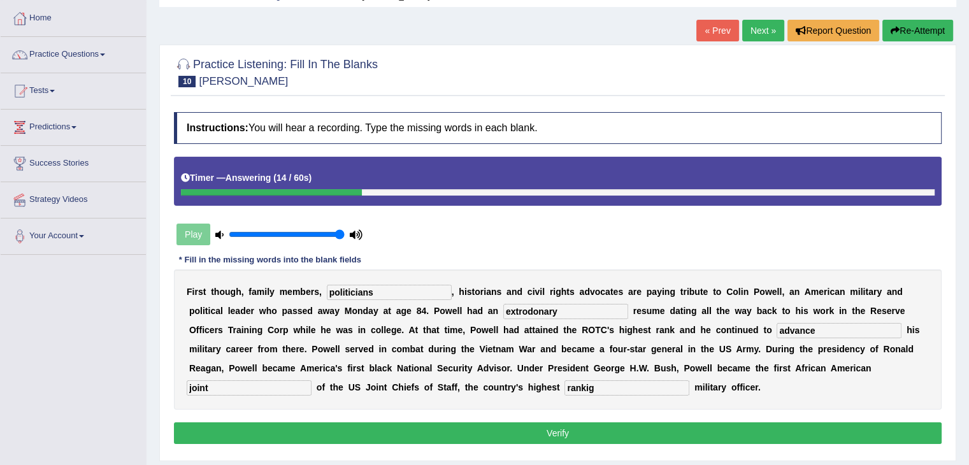
scroll to position [67, 0]
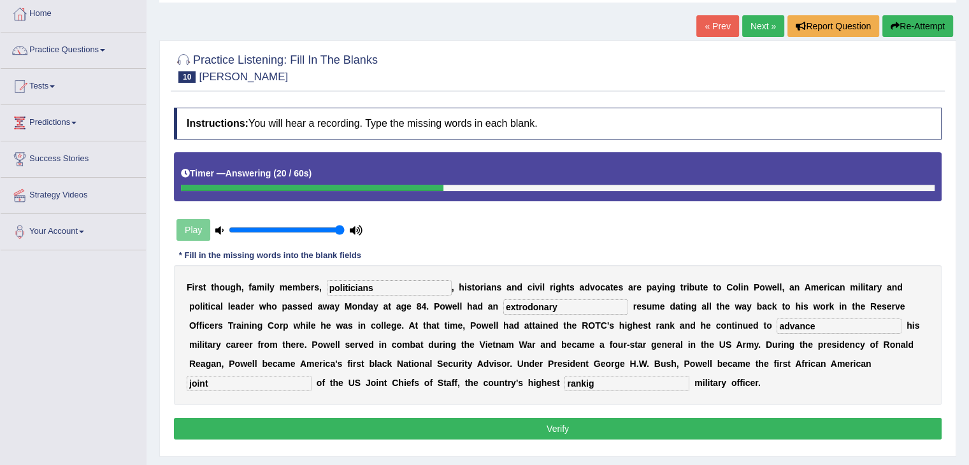
type input "rankig"
drag, startPoint x: 560, startPoint y: 306, endPoint x: 350, endPoint y: 301, distance: 209.7
click at [350, 301] on div "F i r s t t h o u g h , f a m i l y m e m b e r s , politicians , h i s t o r i…" at bounding box center [558, 335] width 768 height 140
type input "extraordinery"
click at [818, 323] on input "advance" at bounding box center [839, 326] width 125 height 15
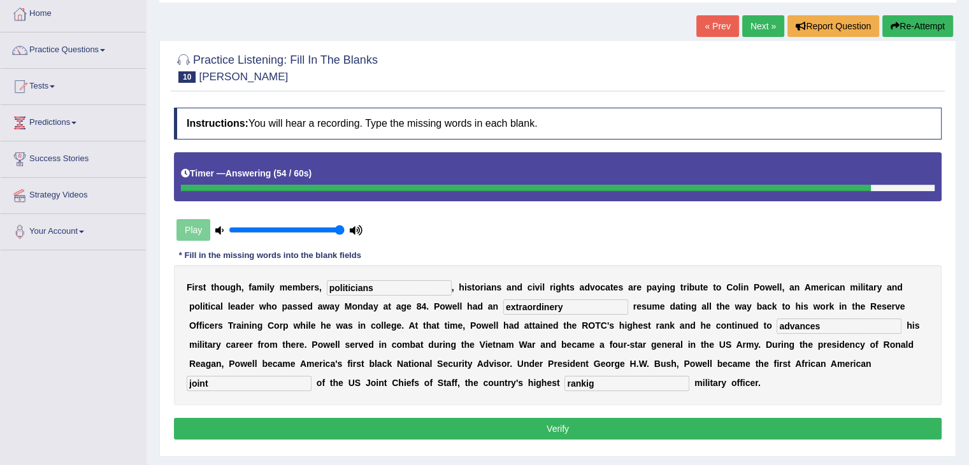
type input "advances"
click at [554, 307] on input "extraordinery" at bounding box center [566, 307] width 125 height 15
type input "extraordinery"
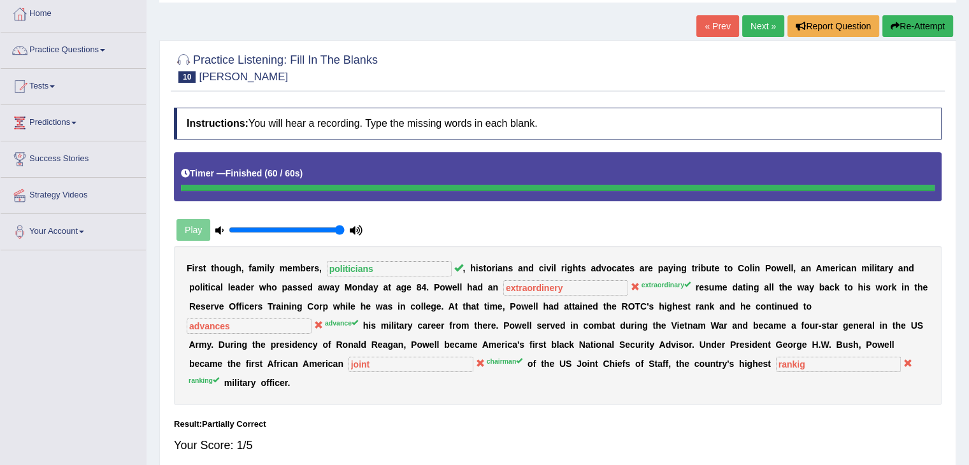
click at [918, 35] on button "Re-Attempt" at bounding box center [918, 26] width 71 height 22
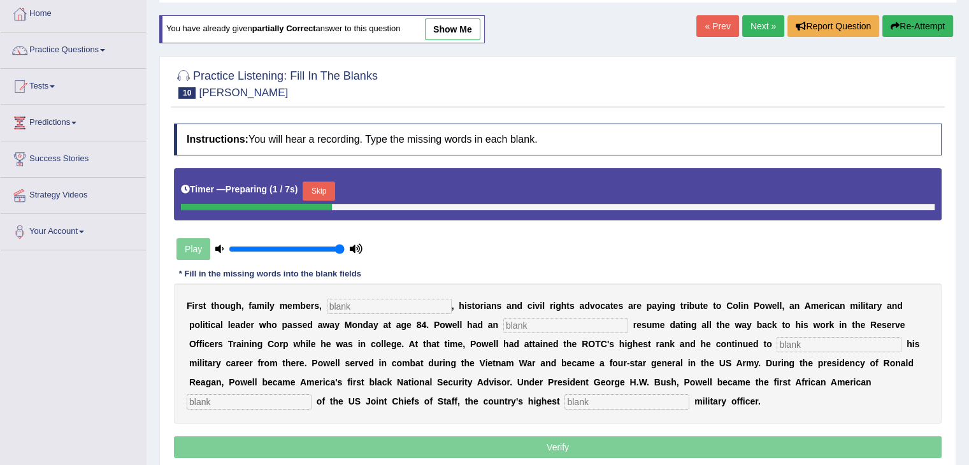
click at [356, 303] on input "text" at bounding box center [389, 306] width 125 height 15
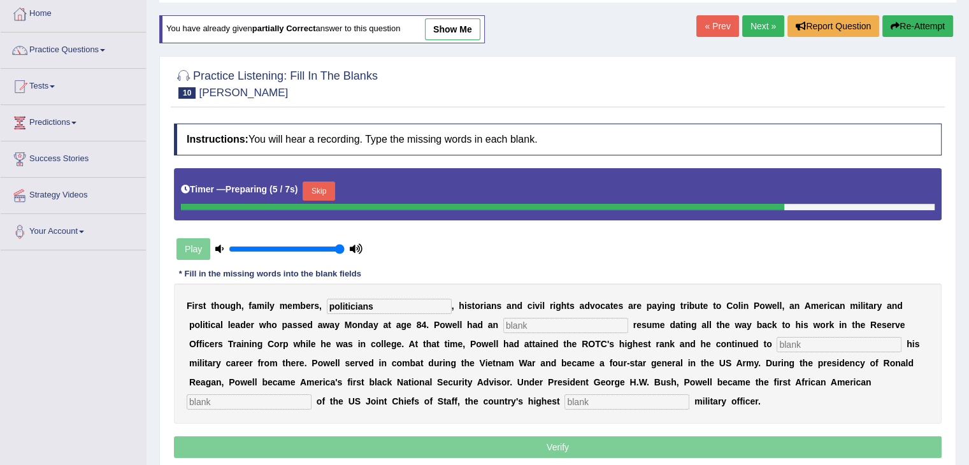
type input "politicians"
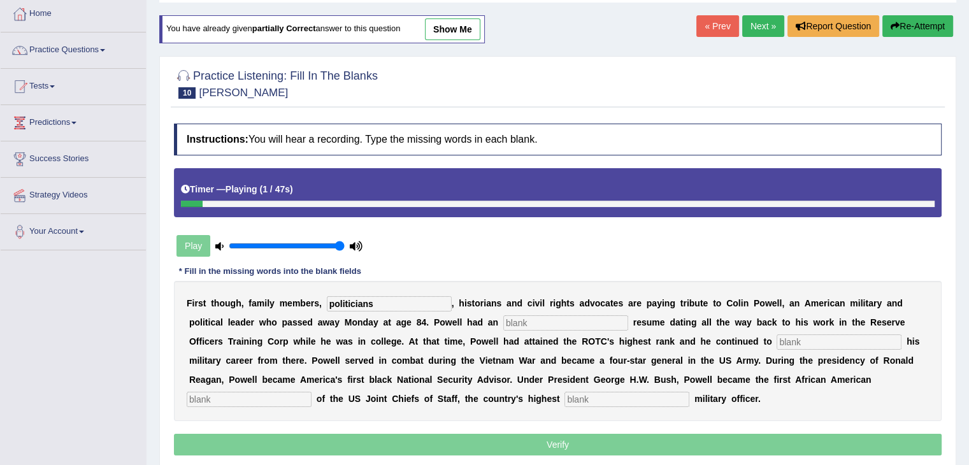
type input "r"
type input "extraordinary"
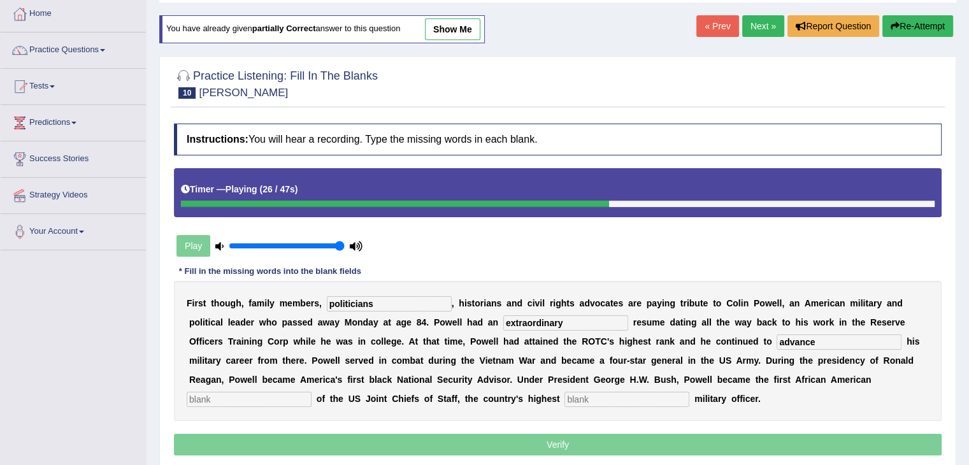
type input "advance"
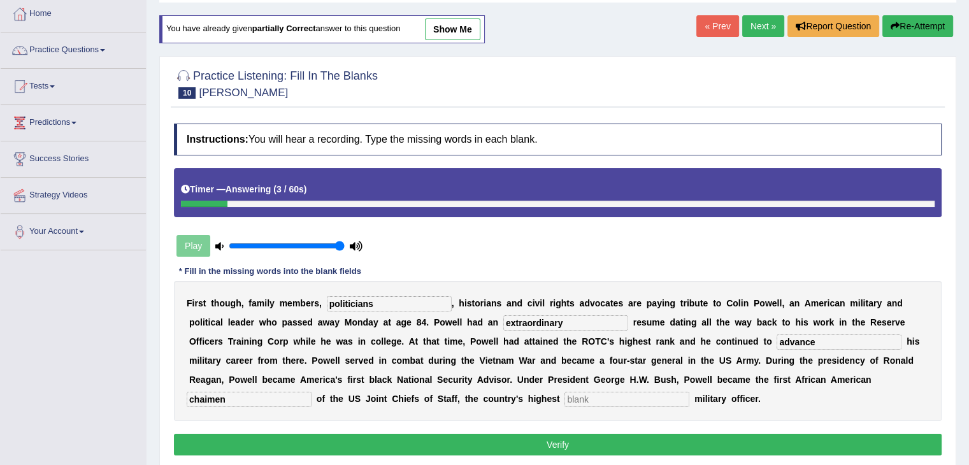
click at [210, 398] on input "chaimen" at bounding box center [249, 399] width 125 height 15
type input "chairmen"
click at [632, 398] on input "text" at bounding box center [627, 399] width 125 height 15
type input "ranking"
click at [574, 444] on button "Verify" at bounding box center [558, 445] width 768 height 22
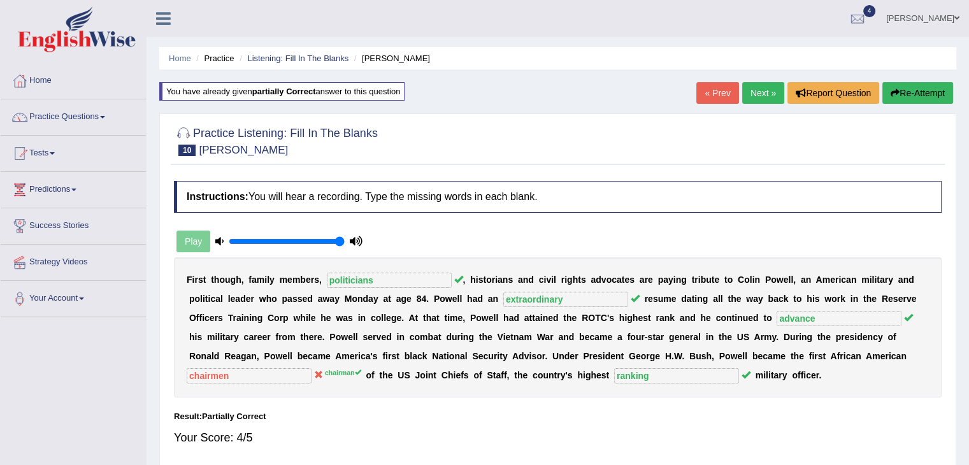
click at [752, 96] on link "Next »" at bounding box center [764, 93] width 42 height 22
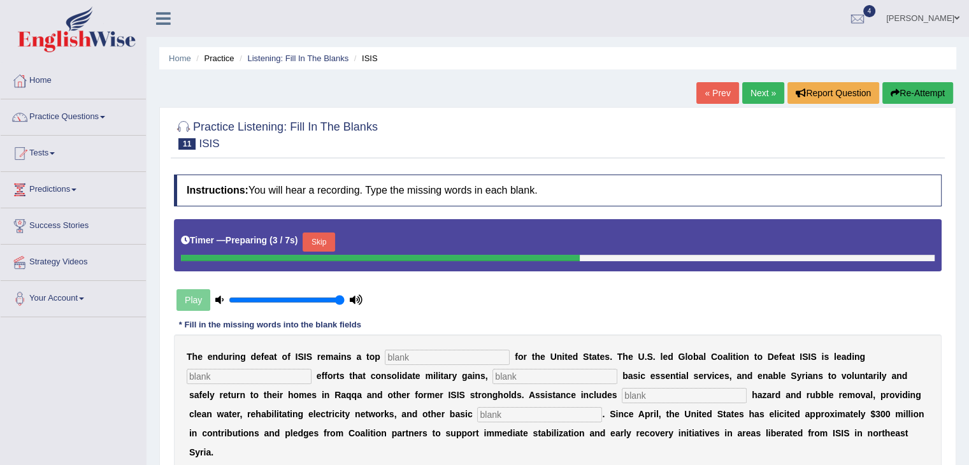
click at [428, 359] on input "text" at bounding box center [447, 357] width 125 height 15
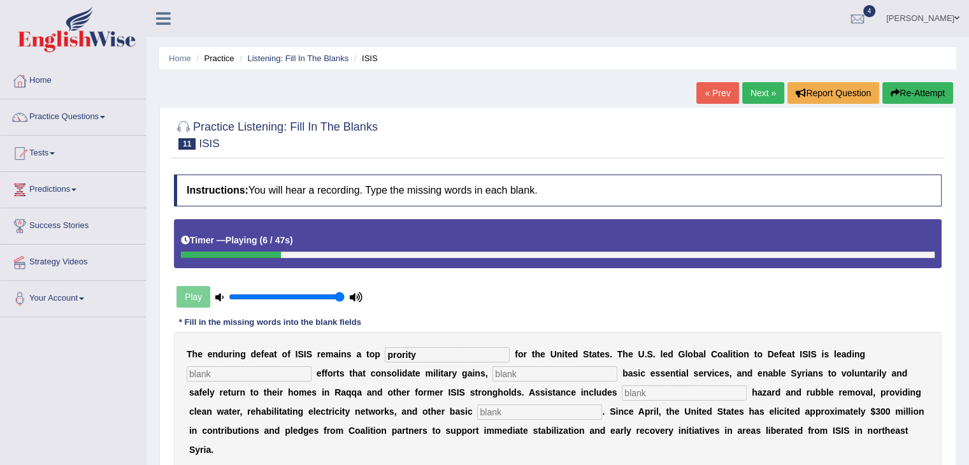
type input "prority"
type input "stabaligaines"
type input "malatry"
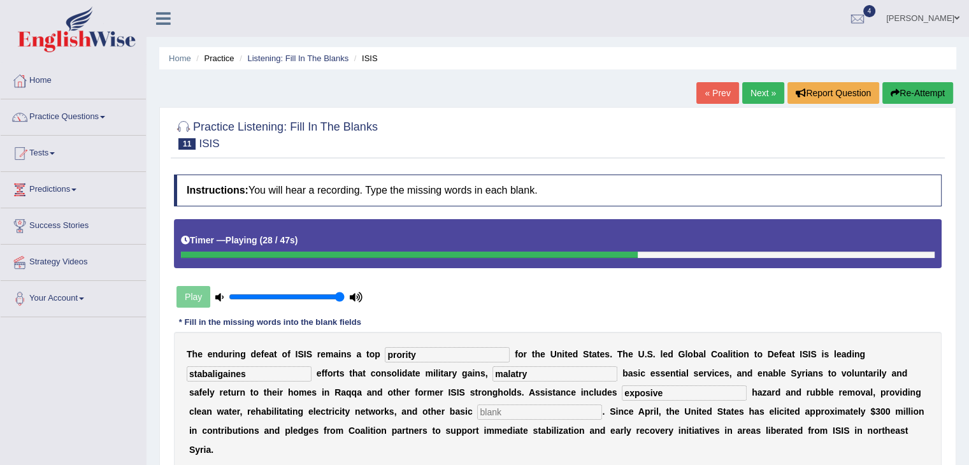
type input "exposive"
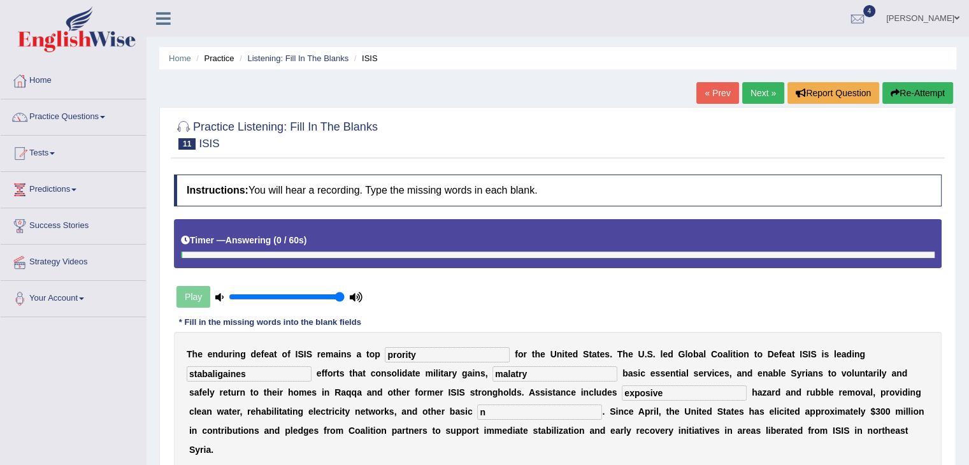
type input "n"
click at [407, 351] on input "prority" at bounding box center [447, 354] width 125 height 15
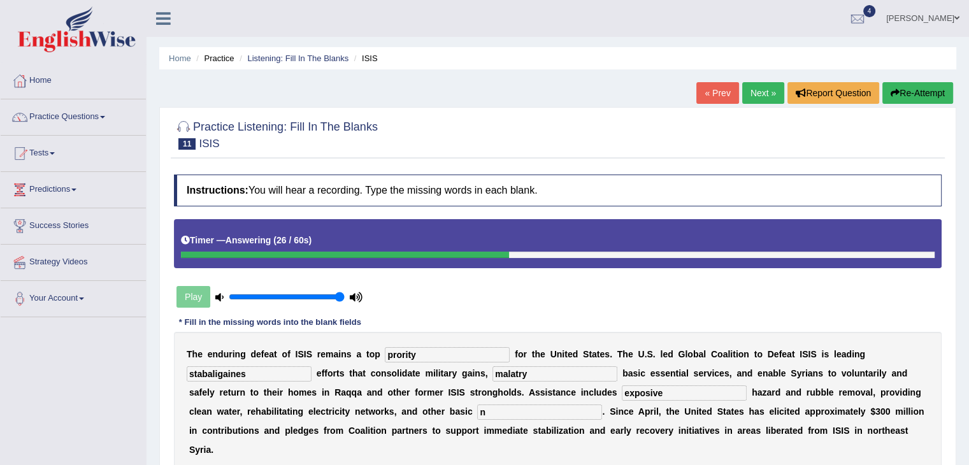
click at [395, 350] on input "prority" at bounding box center [447, 354] width 125 height 15
type input "priority"
click at [267, 373] on input "stabaligaines" at bounding box center [249, 373] width 125 height 15
drag, startPoint x: 267, startPoint y: 373, endPoint x: 69, endPoint y: 372, distance: 197.6
click at [69, 372] on div "Toggle navigation Home Practice Questions Speaking Practice Read Aloud Repeat S…" at bounding box center [484, 331] width 969 height 663
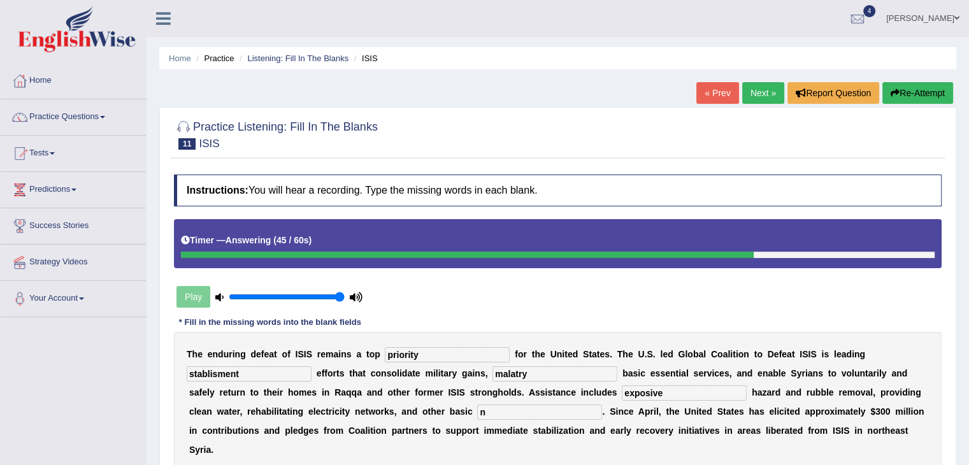
type input "stablisment"
type input "melitery"
type input "exposive"
type input "nesse"
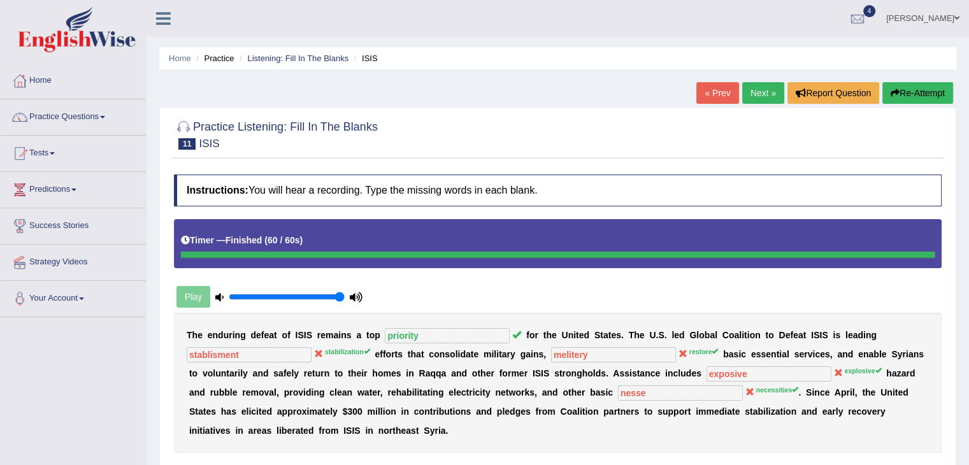
click at [899, 90] on button "Re-Attempt" at bounding box center [918, 93] width 71 height 22
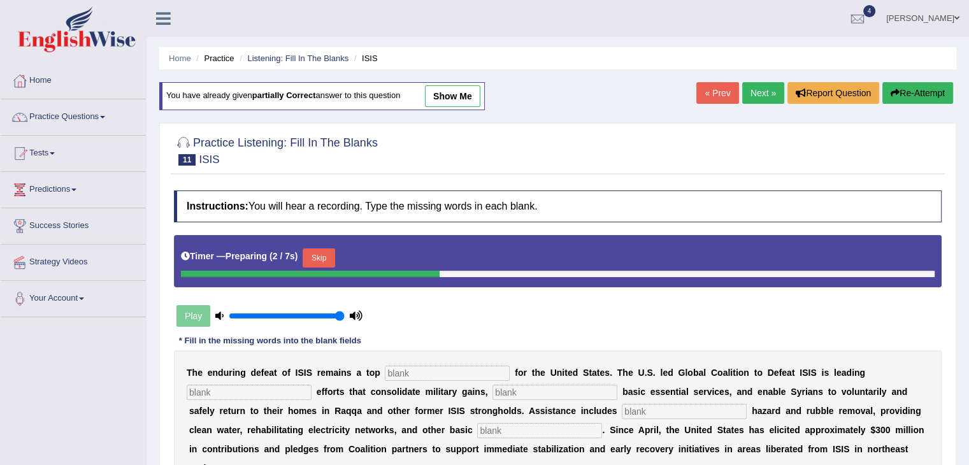
click at [440, 369] on input "text" at bounding box center [447, 373] width 125 height 15
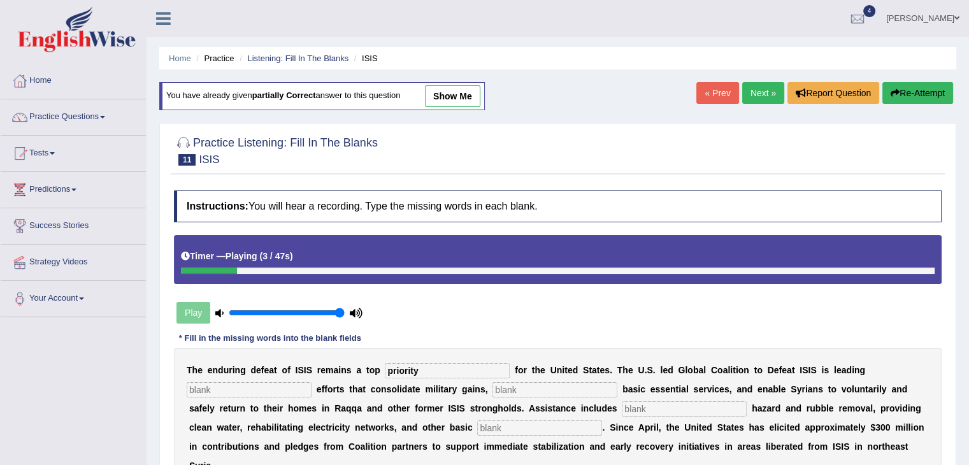
type input "priority"
type input "restore"
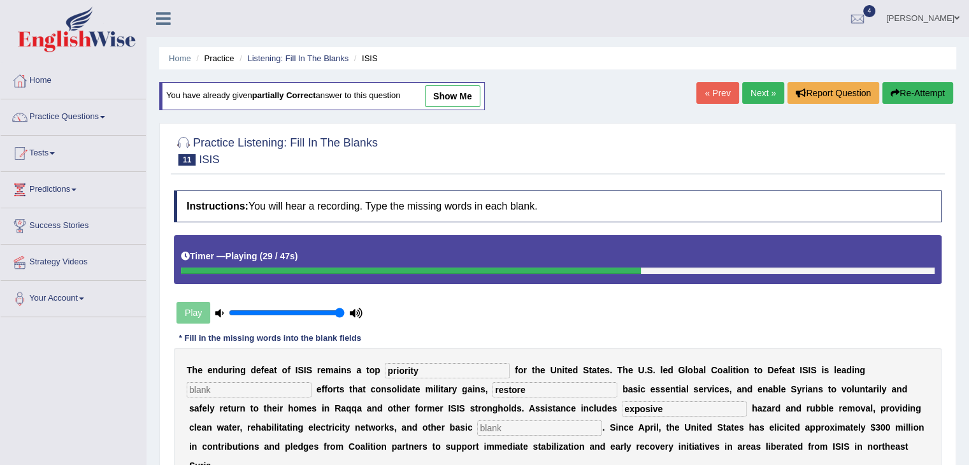
type input "exposive"
type input "necessities"
click at [291, 391] on input "text" at bounding box center [249, 389] width 125 height 15
type input "stabilizations"
click at [637, 407] on input "exposive" at bounding box center [684, 409] width 125 height 15
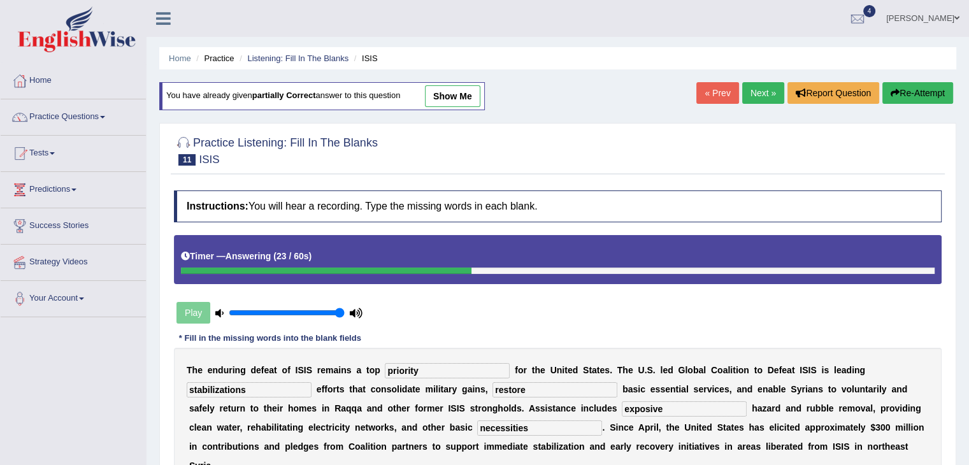
click at [637, 407] on input "exposive" at bounding box center [684, 409] width 125 height 15
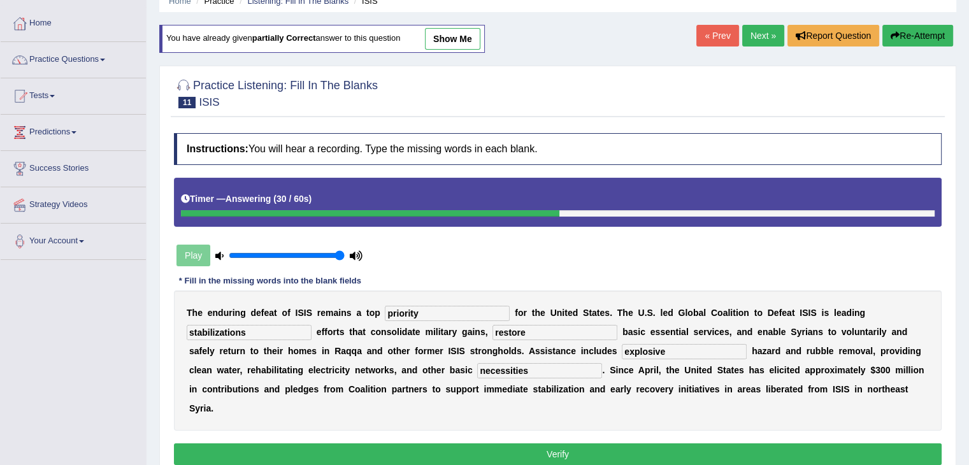
scroll to position [61, 0]
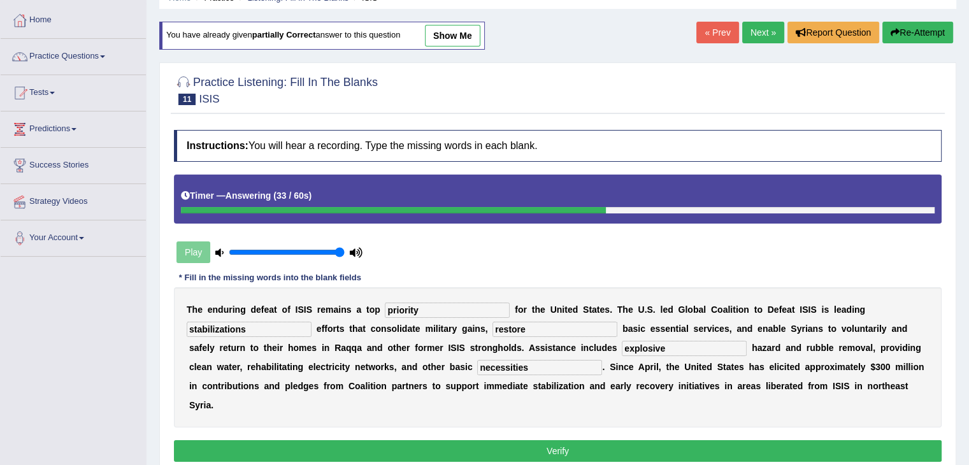
type input "explosive"
click at [484, 460] on button "Verify" at bounding box center [558, 451] width 768 height 22
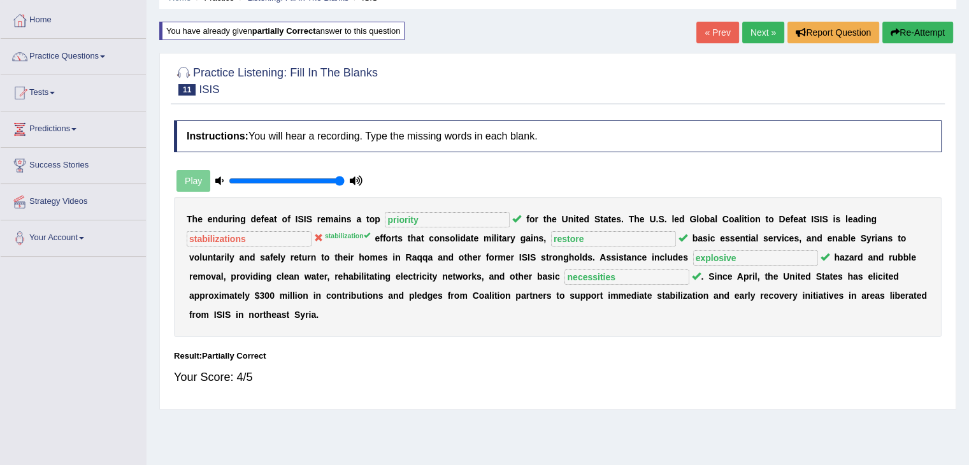
click at [762, 34] on link "Next »" at bounding box center [764, 33] width 42 height 22
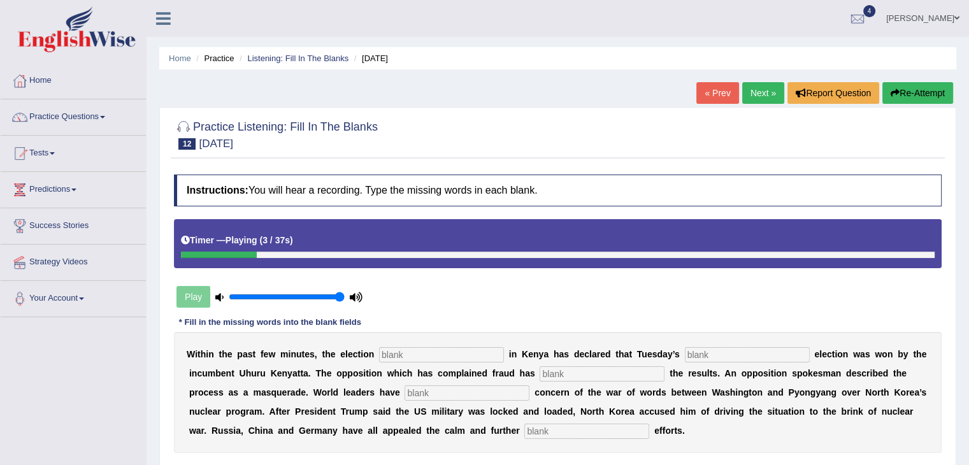
click at [424, 351] on input "text" at bounding box center [441, 354] width 125 height 15
type input "comsition"
click at [549, 368] on input "text" at bounding box center [602, 373] width 125 height 15
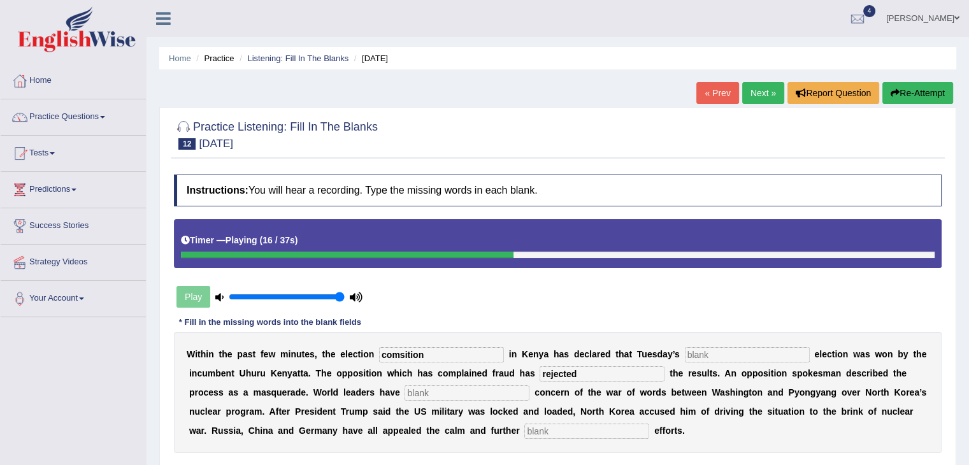
type input "rejected"
click at [475, 393] on input "text" at bounding box center [467, 393] width 125 height 15
type input "c"
drag, startPoint x: 905, startPoint y: 80, endPoint x: 903, endPoint y: 98, distance: 17.9
click at [903, 98] on div "Home Practice Listening: Fill In The Blanks [DATE] « Prev Next » Report Questio…" at bounding box center [558, 318] width 823 height 637
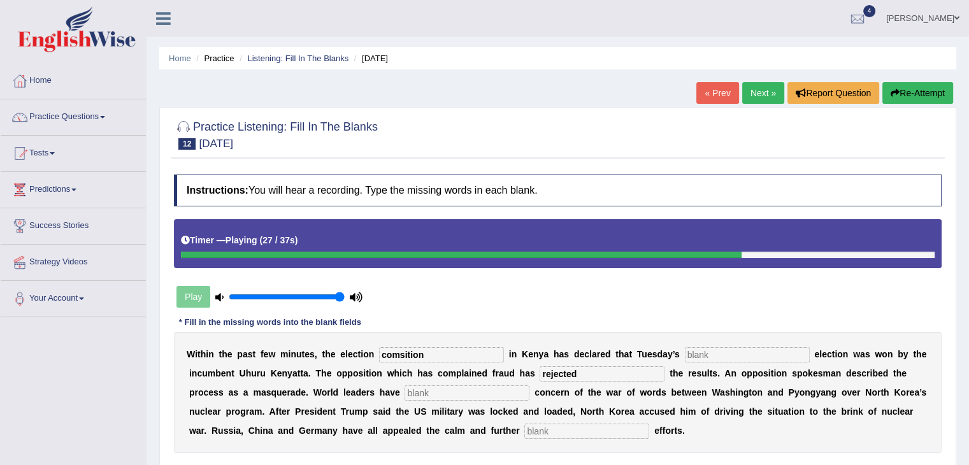
click at [903, 98] on button "Re-Attempt" at bounding box center [918, 93] width 71 height 22
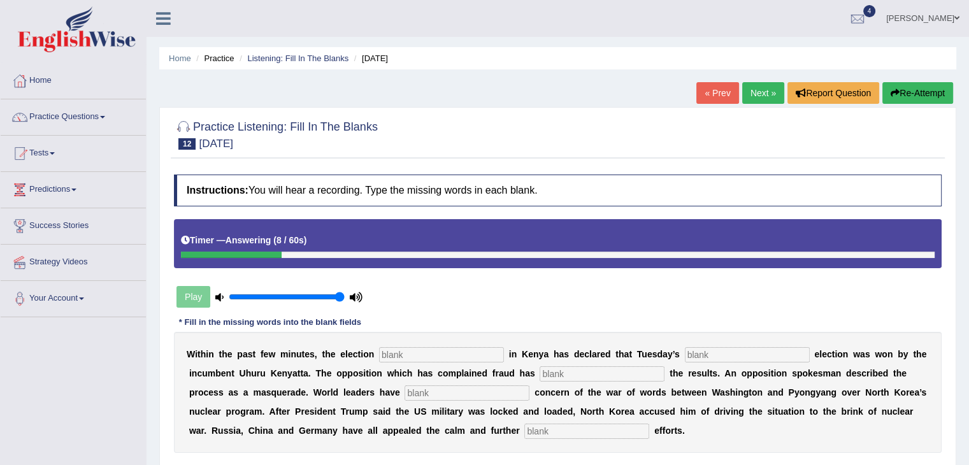
click at [398, 347] on input "text" at bounding box center [441, 354] width 125 height 15
click at [699, 347] on input "text" at bounding box center [747, 354] width 125 height 15
click at [406, 355] on input "comission" at bounding box center [441, 354] width 125 height 15
type input "comision"
click at [739, 356] on input "text" at bounding box center [747, 354] width 125 height 15
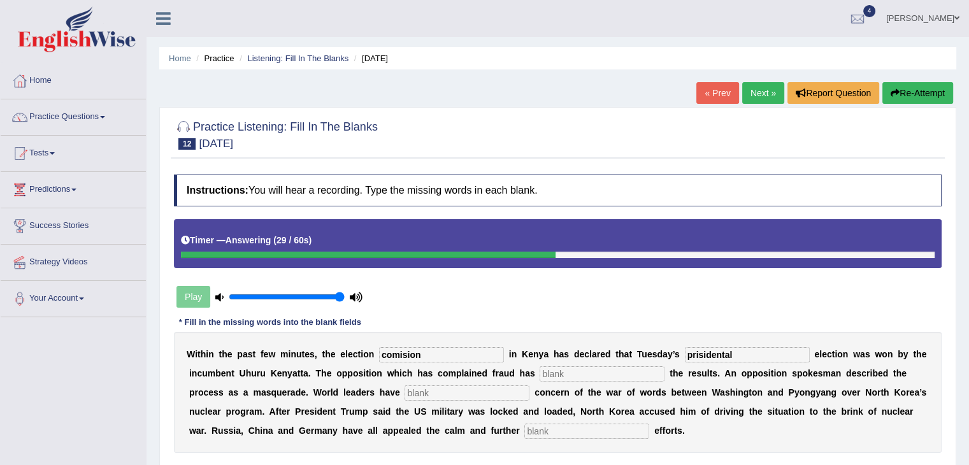
type input "prisidental"
type input "reject"
type input "express"
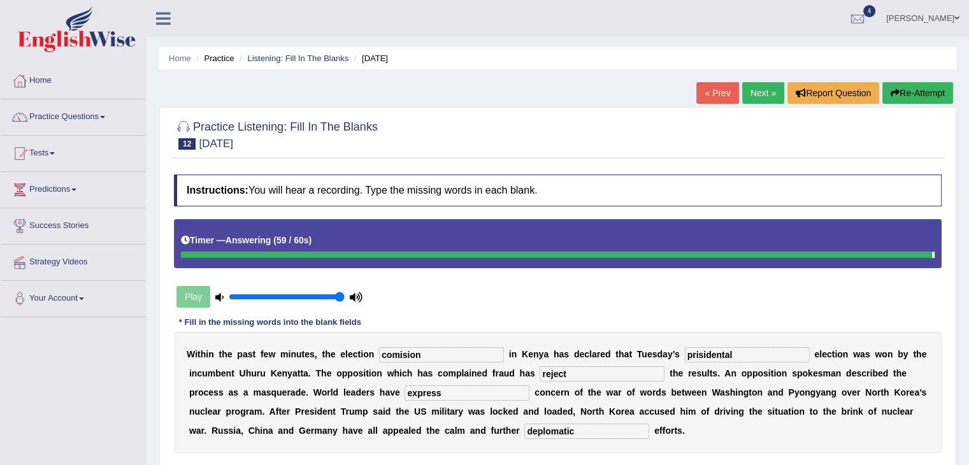
type input "deplomatic"
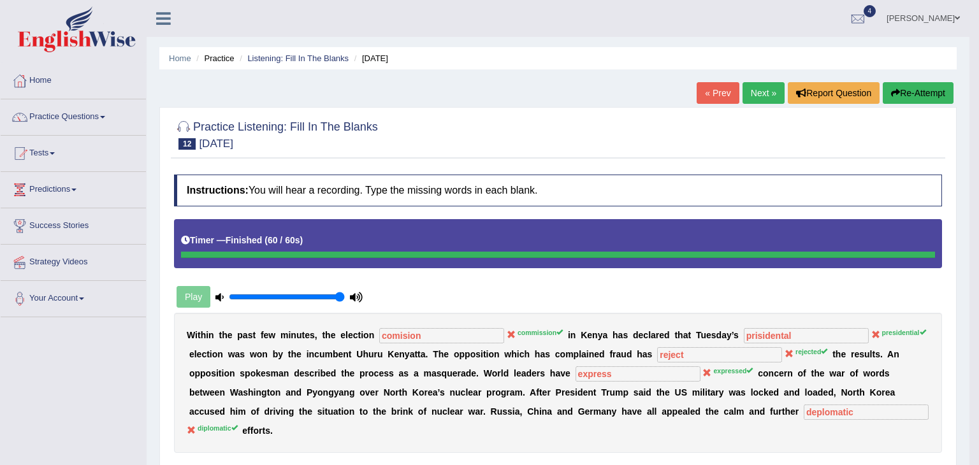
click at [563, 430] on div "W i t h i n t h e p a s t f e w m i n u t e s , t h e e l e c t i o n comision …" at bounding box center [558, 383] width 768 height 140
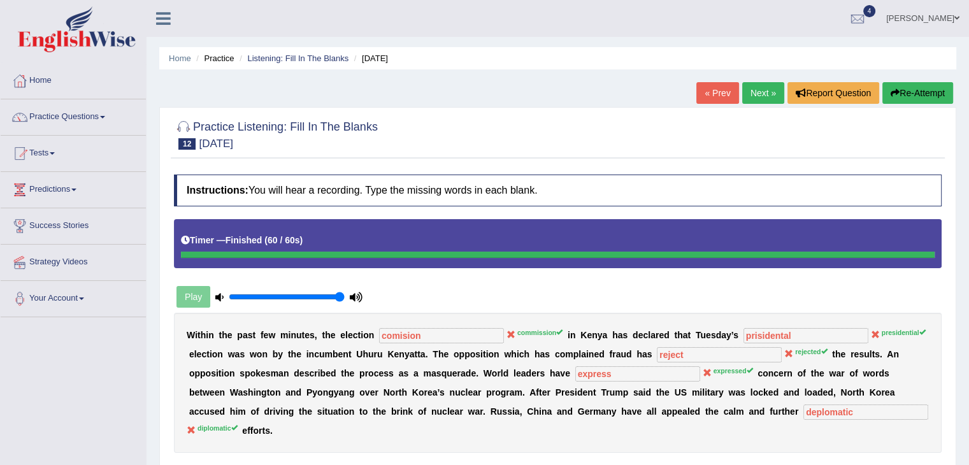
click at [922, 100] on button "Re-Attempt" at bounding box center [918, 93] width 71 height 22
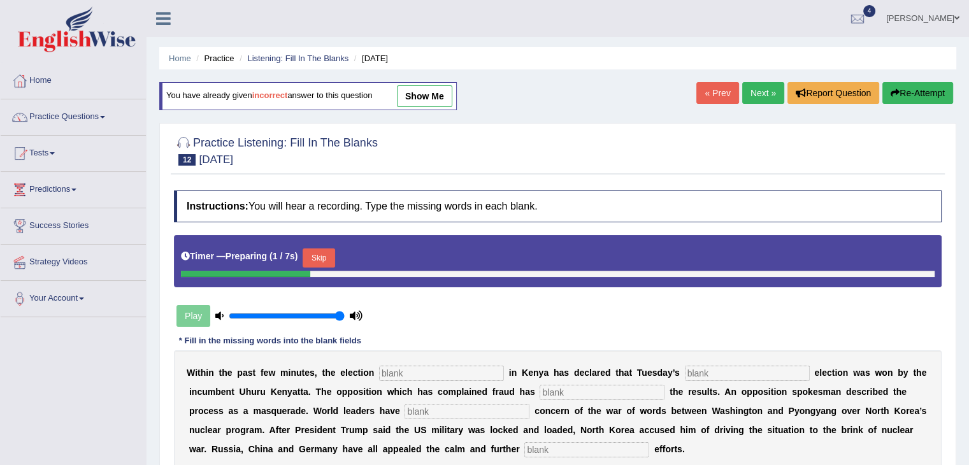
click at [414, 375] on input "text" at bounding box center [441, 373] width 125 height 15
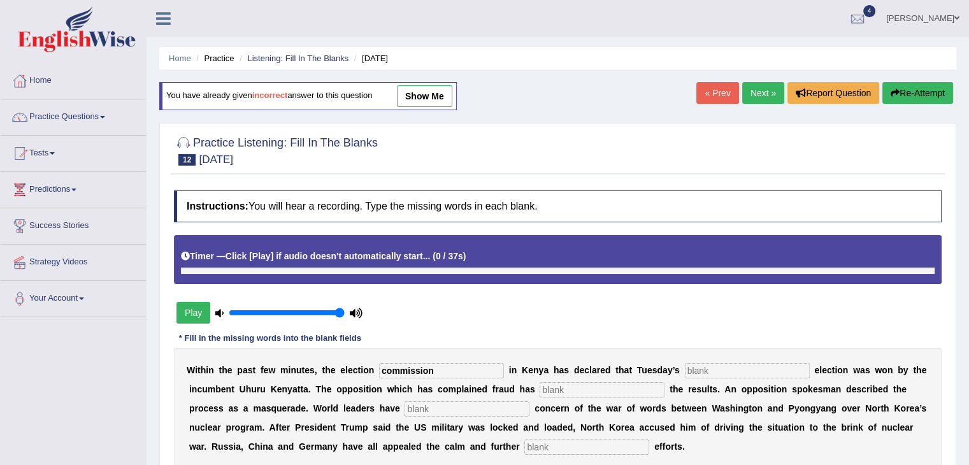
type input "commission"
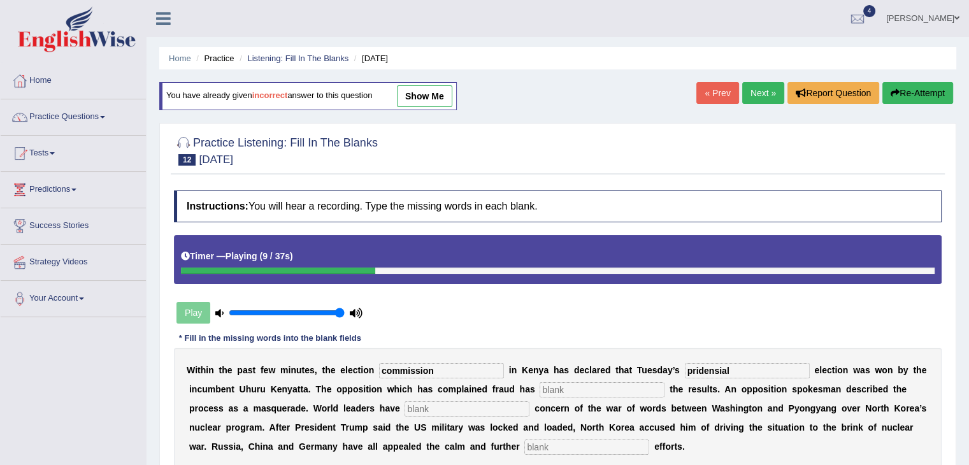
type input "pridensial"
type input "rejeted"
click at [579, 444] on input "text" at bounding box center [587, 447] width 125 height 15
type input "diplomatics"
drag, startPoint x: 603, startPoint y: 389, endPoint x: 455, endPoint y: 375, distance: 148.5
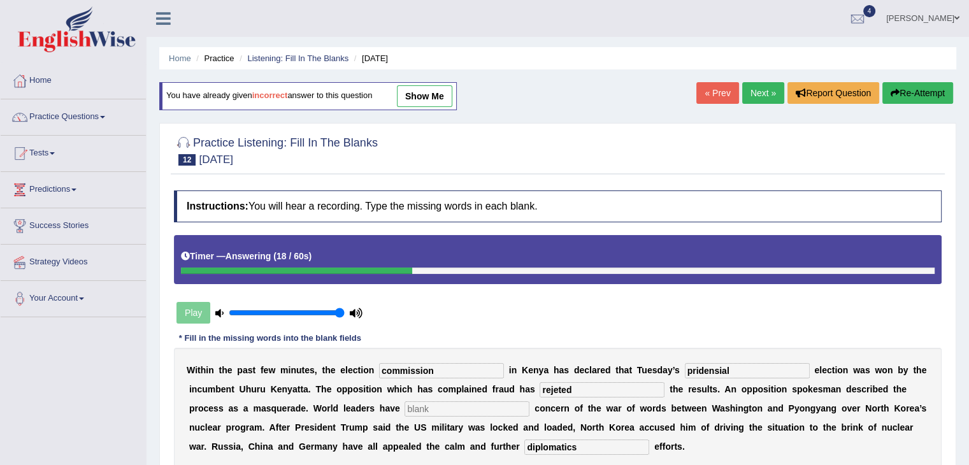
click at [455, 375] on div "W i t h i n t h e p a s t f e w m i n u t e s , t h e e l e c t i o n commissio…" at bounding box center [558, 408] width 768 height 121
type input "rejected"
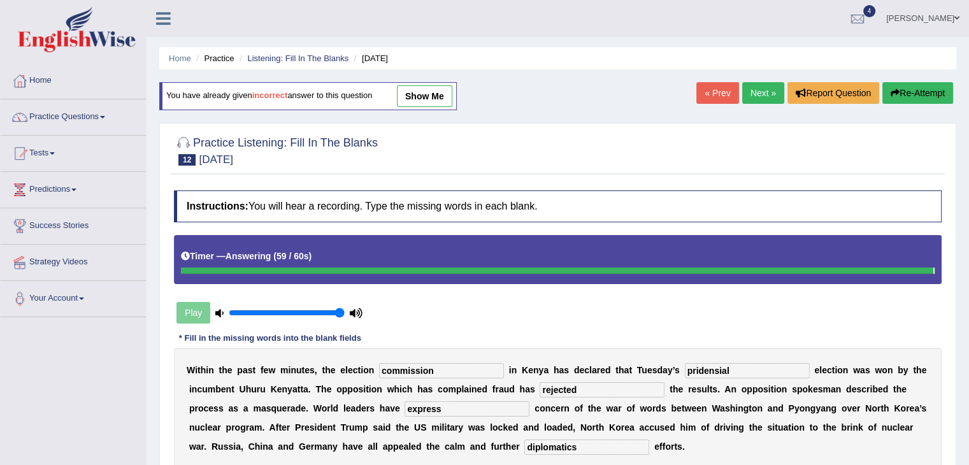
type input "express"
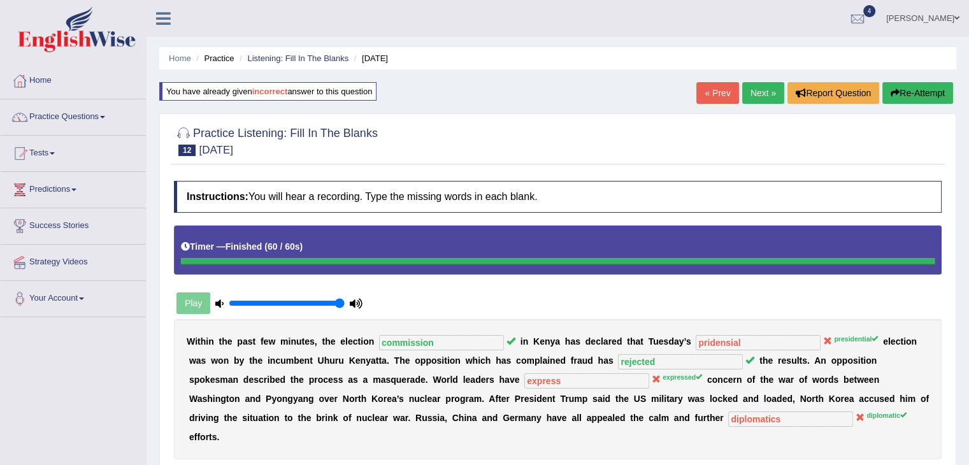
click at [758, 98] on link "Next »" at bounding box center [764, 93] width 42 height 22
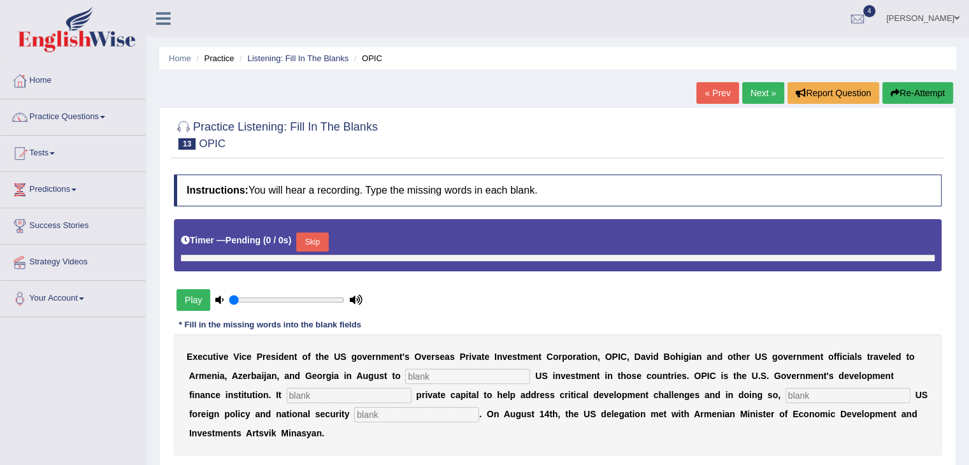
type input "1"
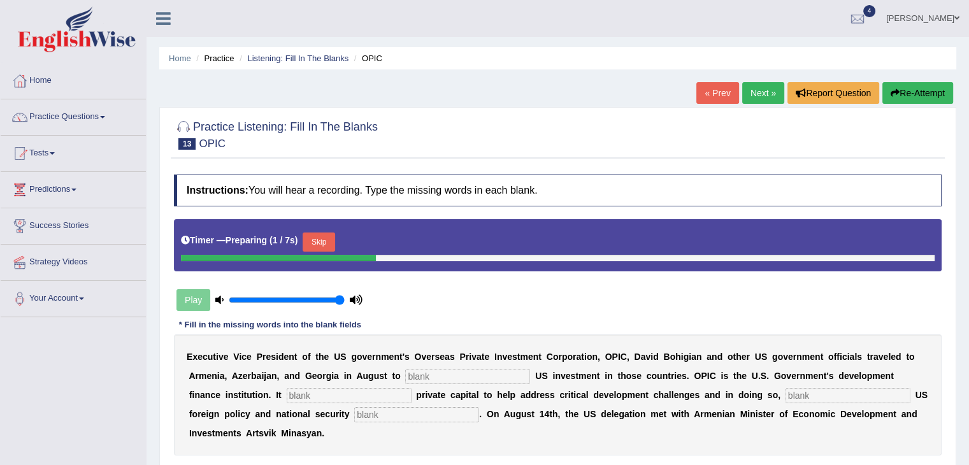
click at [452, 365] on div "E x e c u t i v e V i c e P r e s i d e n t o f t h e U S g o v e r n m e n t '…" at bounding box center [558, 395] width 768 height 121
click at [451, 372] on input "text" at bounding box center [467, 376] width 125 height 15
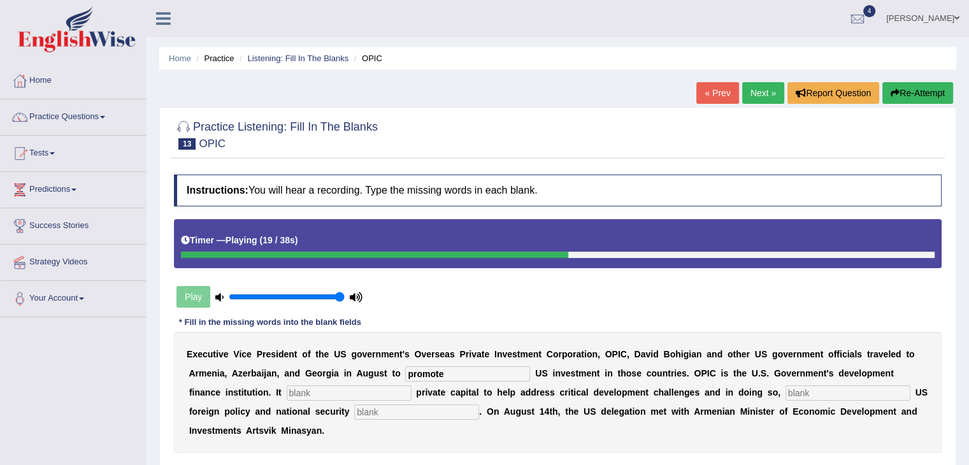
type input "promote"
type input "mobilize"
type input "advance"
click at [394, 409] on input "text" at bounding box center [416, 412] width 125 height 15
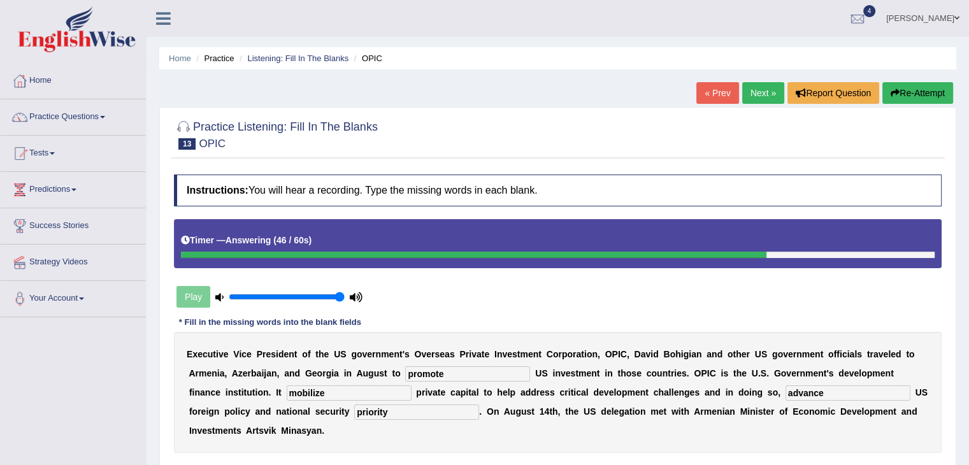
type input "priority"
click at [359, 390] on input "mobilize" at bounding box center [349, 393] width 125 height 15
type input "mobilize"
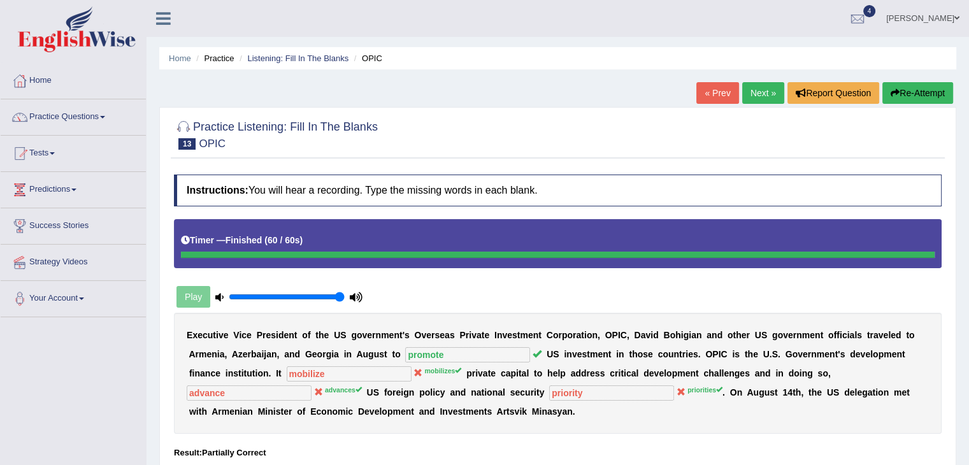
click at [895, 99] on button "Re-Attempt" at bounding box center [918, 93] width 71 height 22
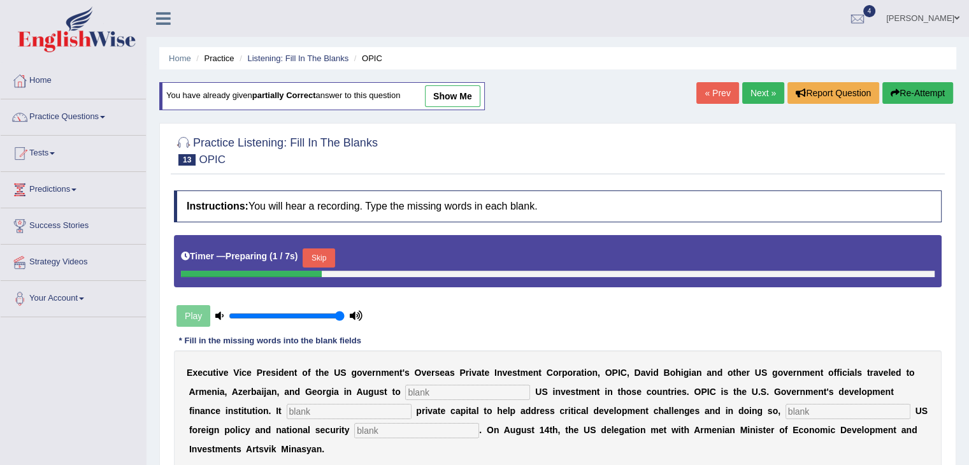
click at [441, 391] on input "text" at bounding box center [467, 392] width 125 height 15
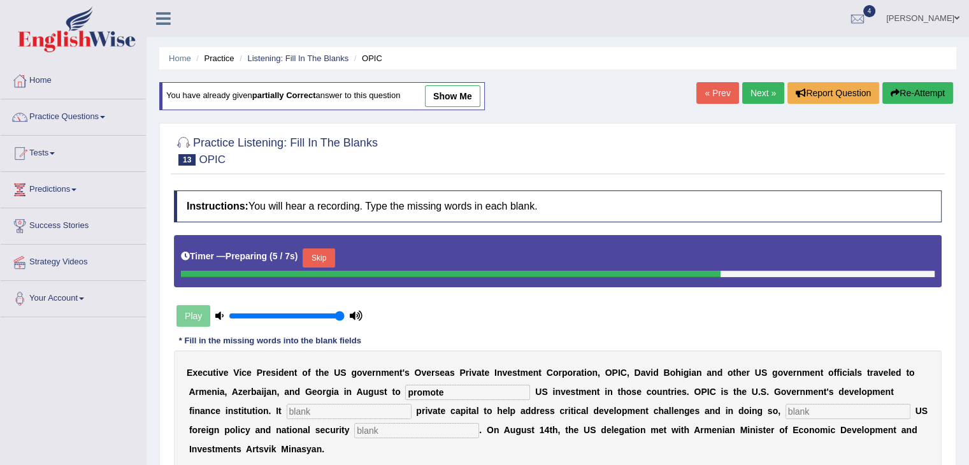
type input "promote"
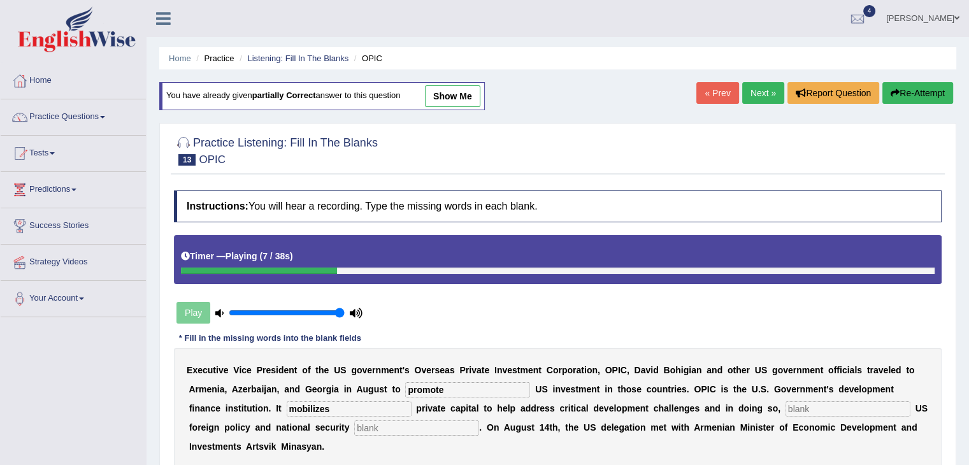
type input "mobilizes"
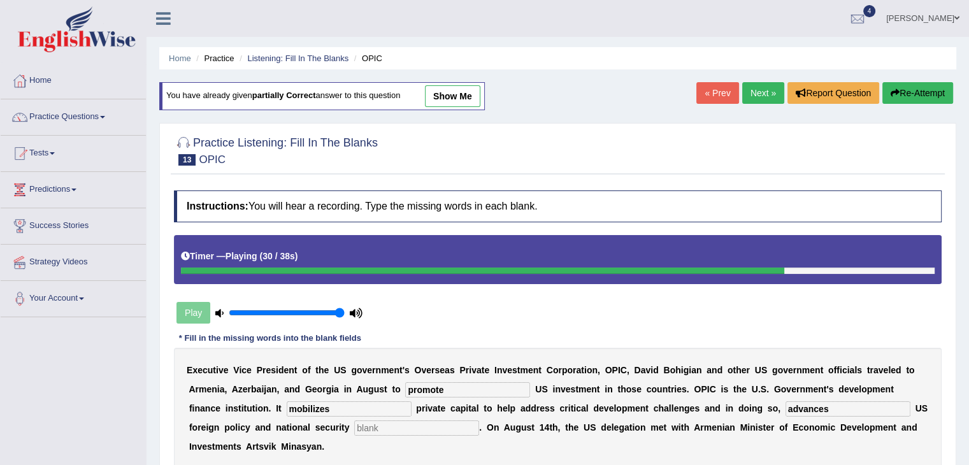
type input "advances"
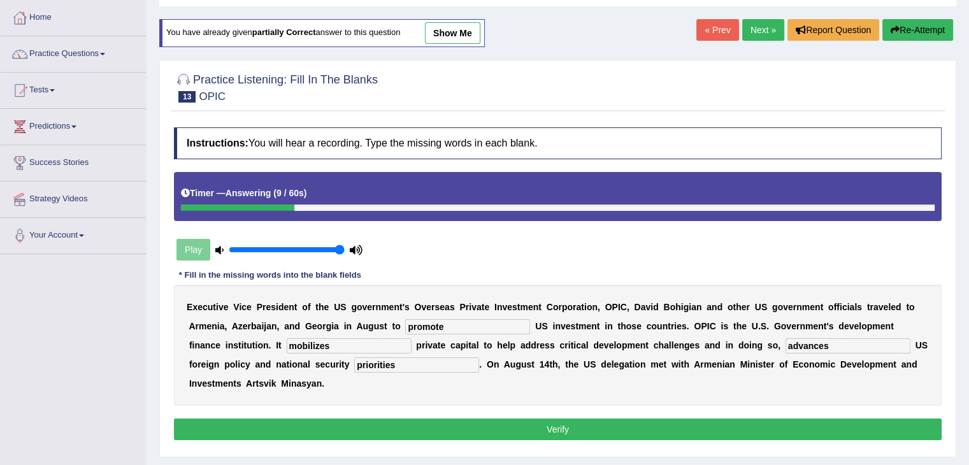
scroll to position [74, 0]
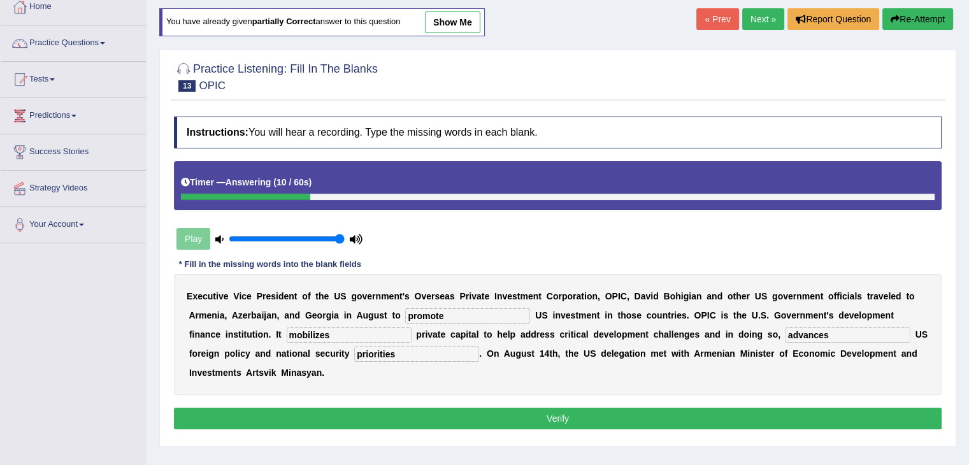
type input "priorities"
drag, startPoint x: 775, startPoint y: 393, endPoint x: 764, endPoint y: 429, distance: 37.3
click at [764, 429] on div "Instructions: You will hear a recording. Type the missing words in each blank. …" at bounding box center [558, 274] width 774 height 329
click at [764, 424] on div "Instructions: You will hear a recording. Type the missing words in each blank. …" at bounding box center [558, 274] width 774 height 329
click at [764, 424] on button "Verify" at bounding box center [558, 419] width 768 height 22
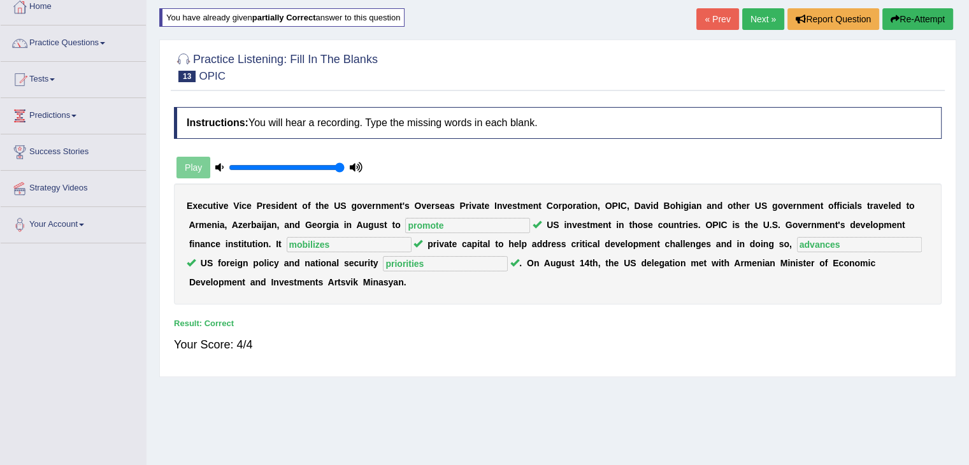
scroll to position [0, 0]
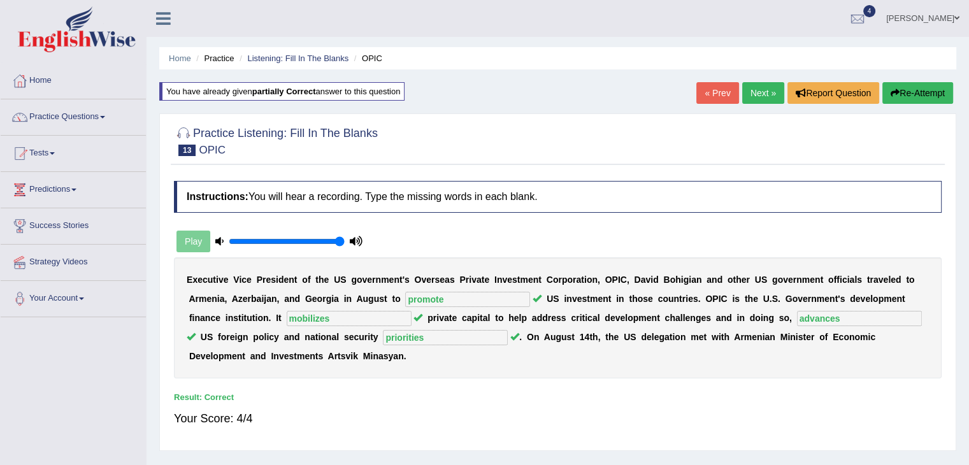
click at [755, 93] on link "Next »" at bounding box center [764, 93] width 42 height 22
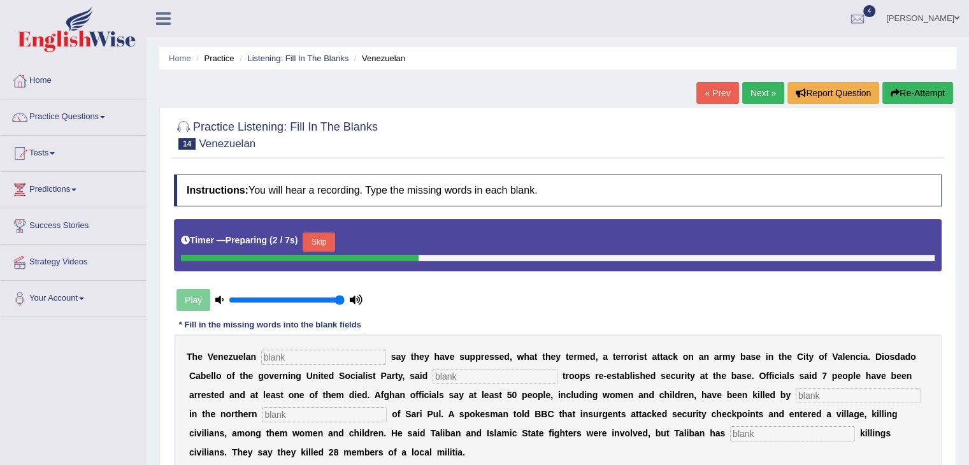
click at [282, 353] on input "text" at bounding box center [323, 357] width 125 height 15
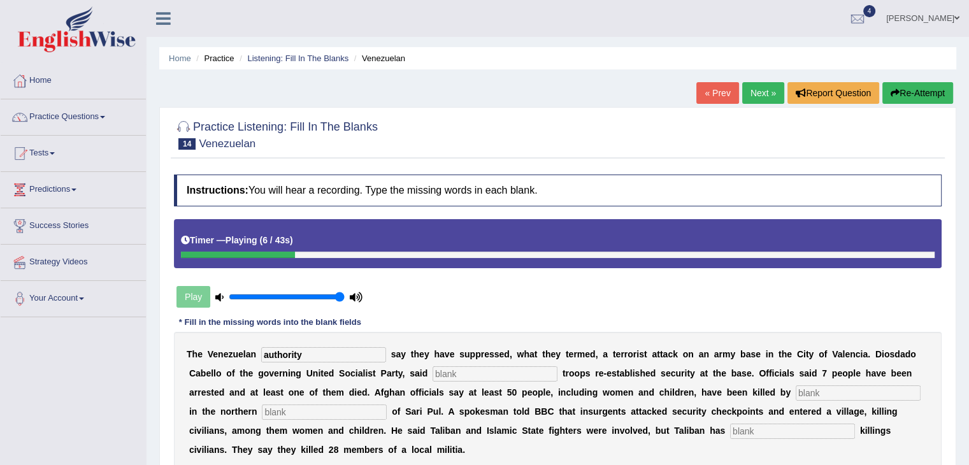
type input "authority"
type input "loyal"
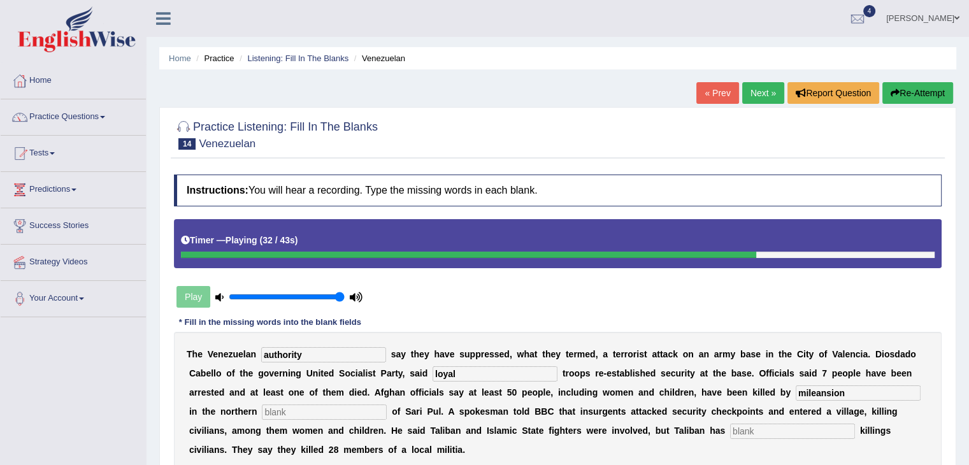
type input "mileansion"
click at [780, 429] on input "text" at bounding box center [792, 431] width 125 height 15
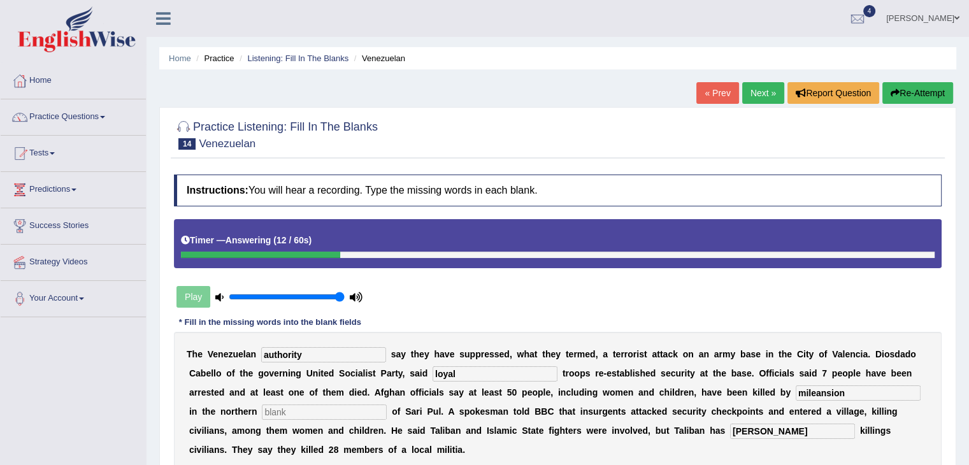
type input "[PERSON_NAME]"
click at [332, 412] on input "text" at bounding box center [324, 412] width 125 height 15
drag, startPoint x: 857, startPoint y: 392, endPoint x: 741, endPoint y: 383, distance: 117.0
click at [741, 383] on div "T h e V e n e z u e l a n authority s a y t h e y h a v e s u p p r e s s e d ,…" at bounding box center [558, 402] width 768 height 140
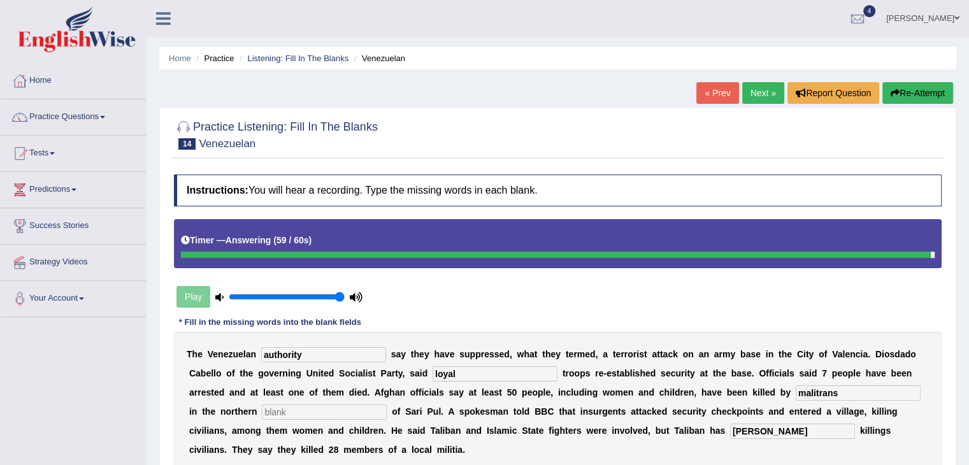
type input "malitrans"
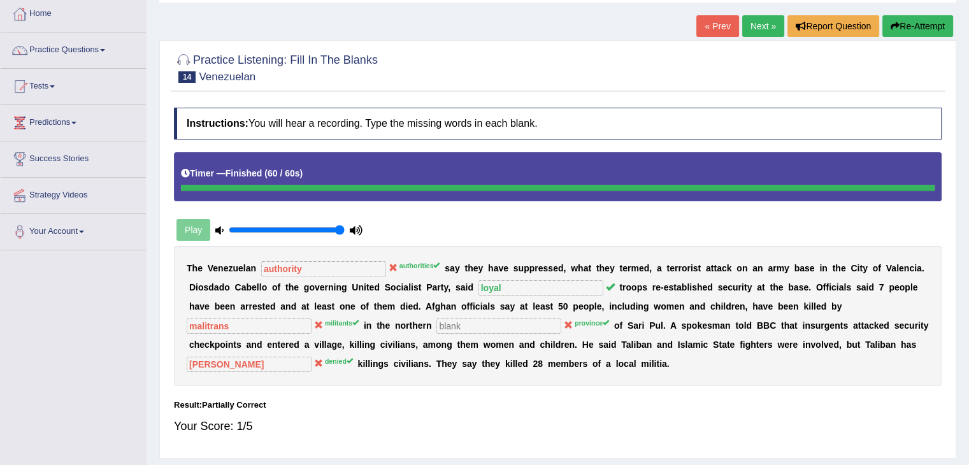
scroll to position [66, 0]
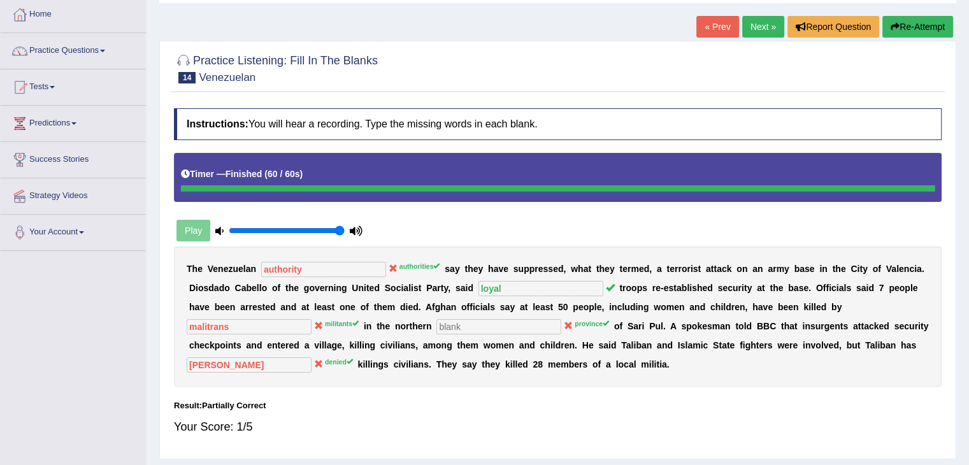
click at [929, 31] on button "Re-Attempt" at bounding box center [918, 27] width 71 height 22
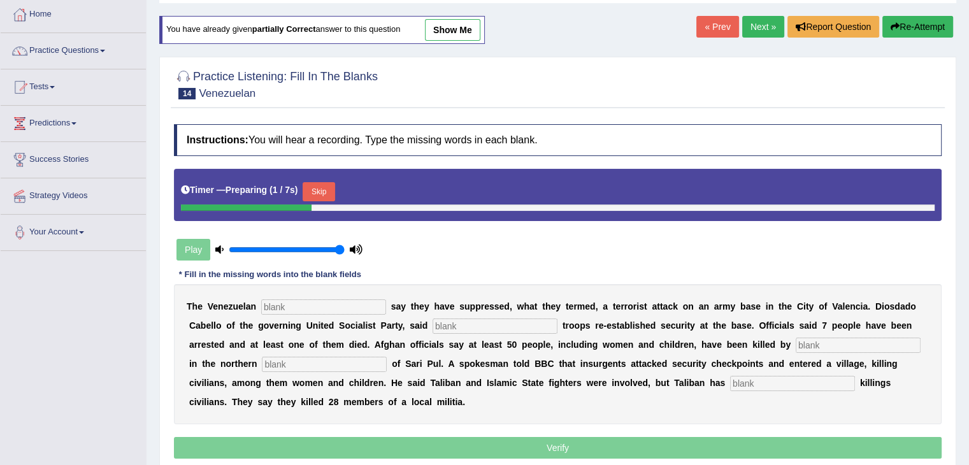
click at [305, 306] on input "text" at bounding box center [323, 307] width 125 height 15
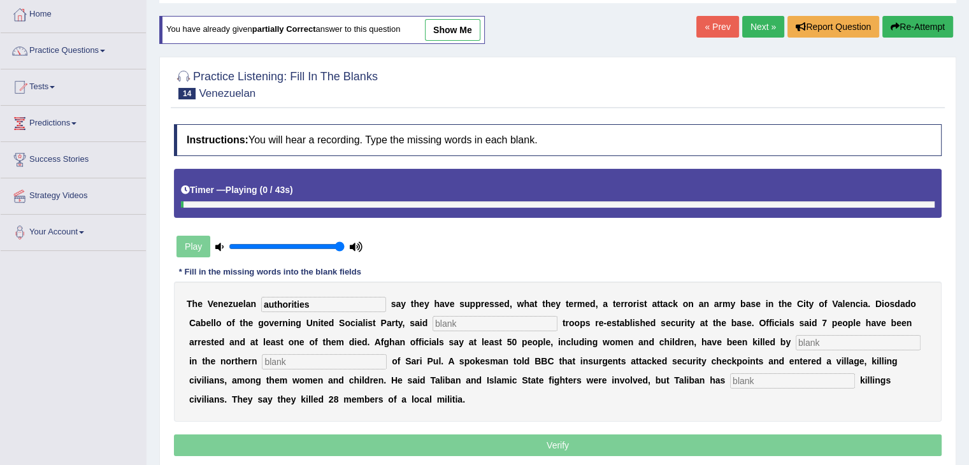
type input "authorities"
type input "loyal"
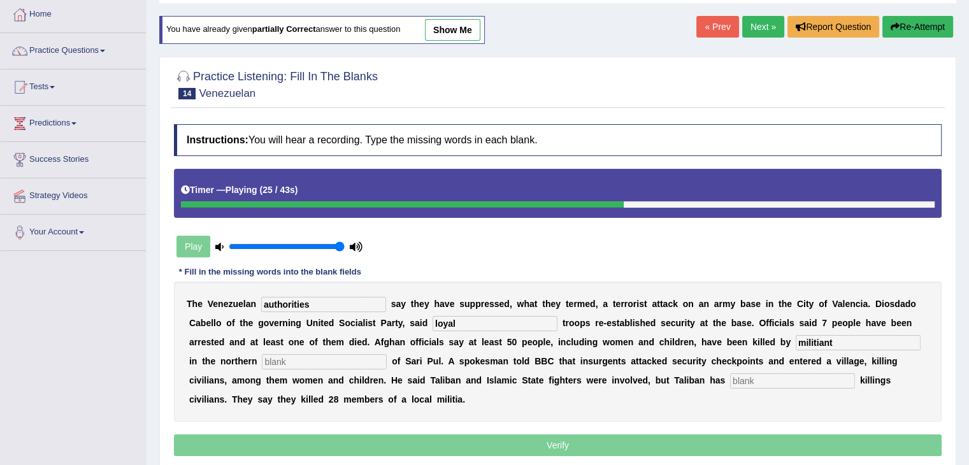
type input "militiant"
click at [326, 355] on input "text" at bounding box center [324, 361] width 125 height 15
type input "provolance"
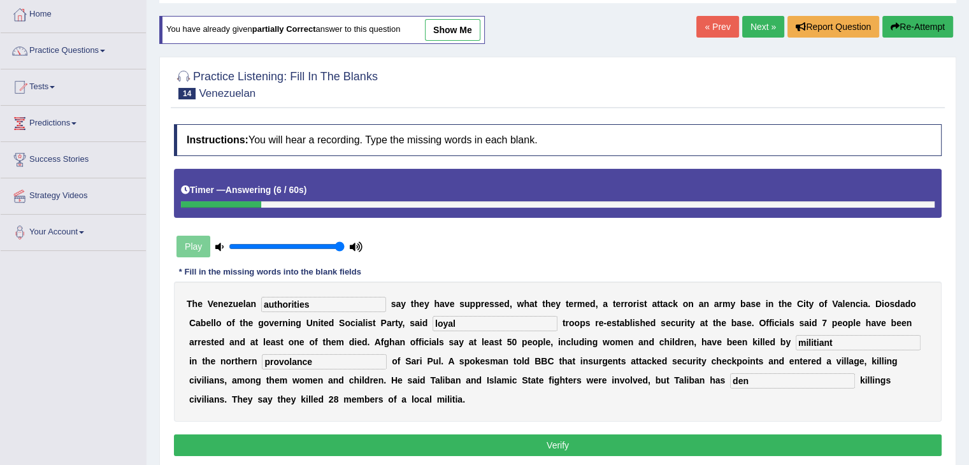
click at [326, 355] on input "provolance" at bounding box center [324, 361] width 125 height 15
click at [752, 378] on input "den" at bounding box center [792, 380] width 125 height 15
type input "denid"
click at [330, 360] on input "provolance" at bounding box center [324, 361] width 125 height 15
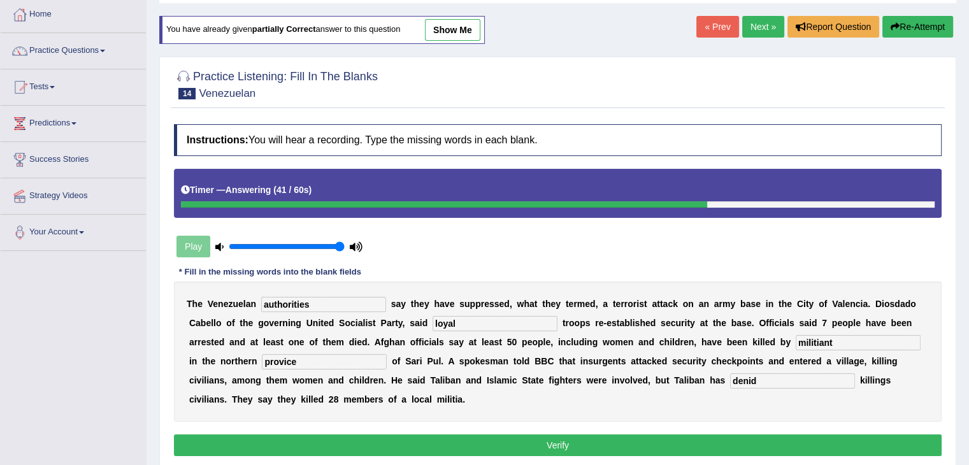
type input "provice"
click at [846, 344] on input "militiant" at bounding box center [858, 342] width 125 height 15
click at [819, 341] on input "militiants" at bounding box center [858, 342] width 125 height 15
type input "militants"
click at [709, 449] on button "Verify" at bounding box center [558, 446] width 768 height 22
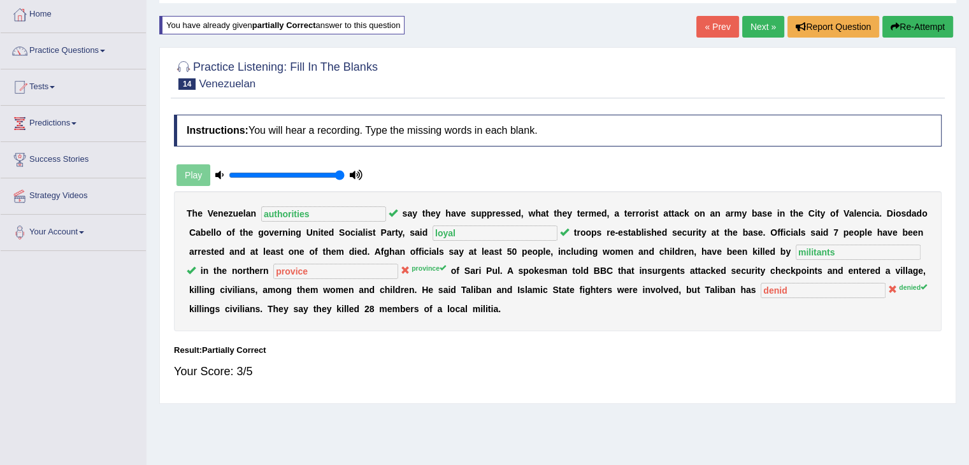
click at [753, 29] on link "Next »" at bounding box center [764, 27] width 42 height 22
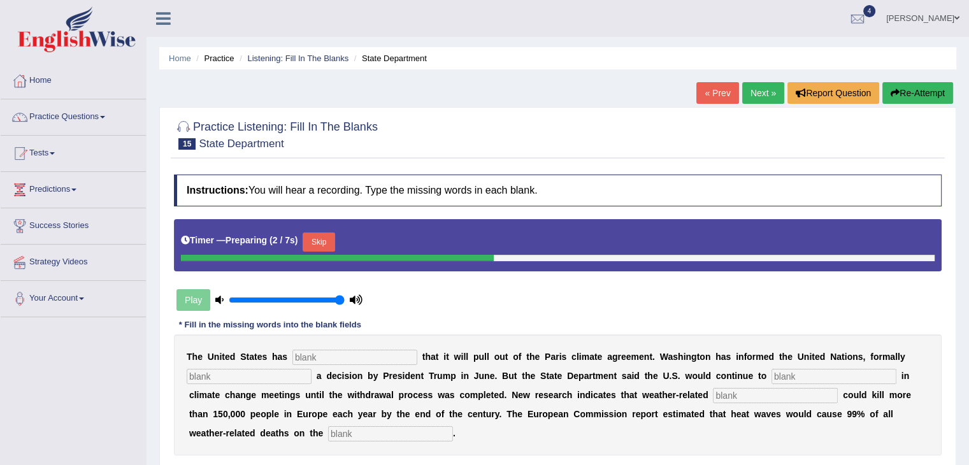
click at [367, 356] on input "text" at bounding box center [355, 357] width 125 height 15
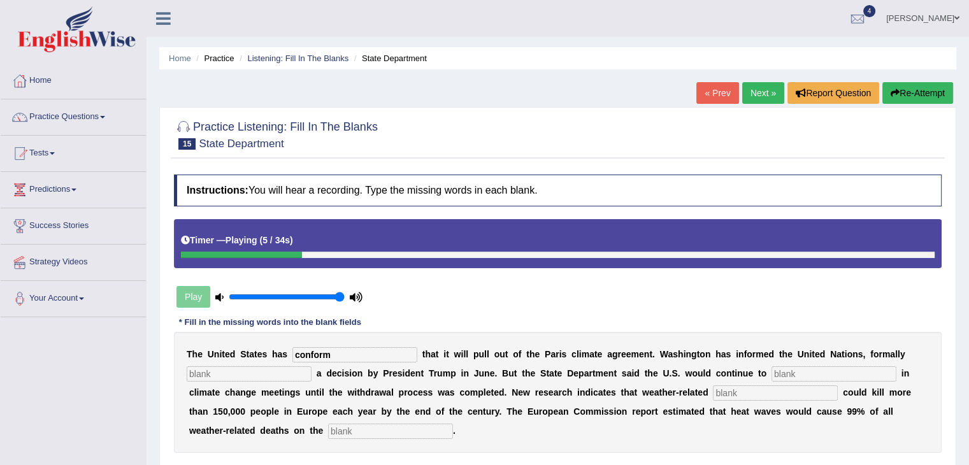
type input "conform"
type input "imployment"
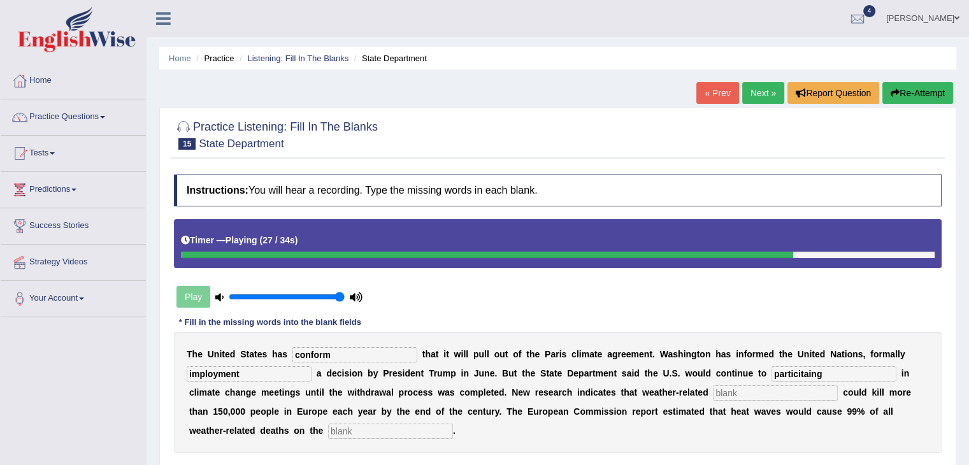
type input "particitaing"
click at [795, 401] on div "T h e U n i t e d S t a t e s h a s conform t h a t i t w i l l p u l l o u t o…" at bounding box center [558, 392] width 768 height 121
click at [448, 429] on input "text" at bounding box center [390, 431] width 125 height 15
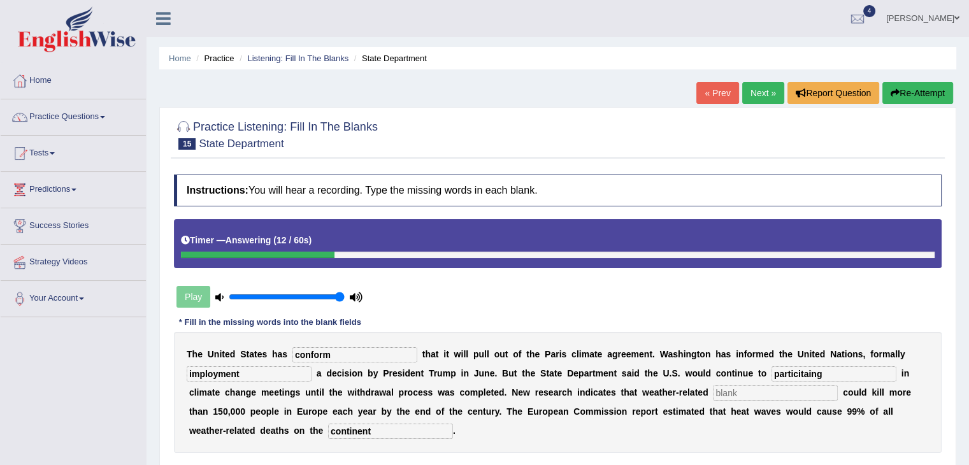
type input "continent"
click at [724, 388] on input "text" at bounding box center [775, 393] width 125 height 15
type input "digaster"
click at [192, 372] on input "imployment" at bounding box center [249, 373] width 125 height 15
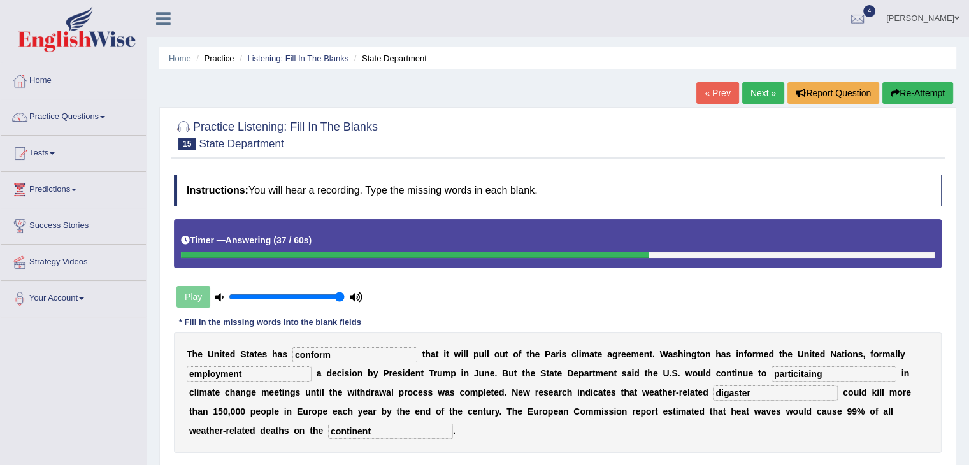
type input "employment"
click at [339, 358] on input "conform" at bounding box center [355, 354] width 125 height 15
type input "conformed"
click at [410, 430] on input "continent" at bounding box center [390, 431] width 125 height 15
type input "continents"
